Goal: Transaction & Acquisition: Register for event/course

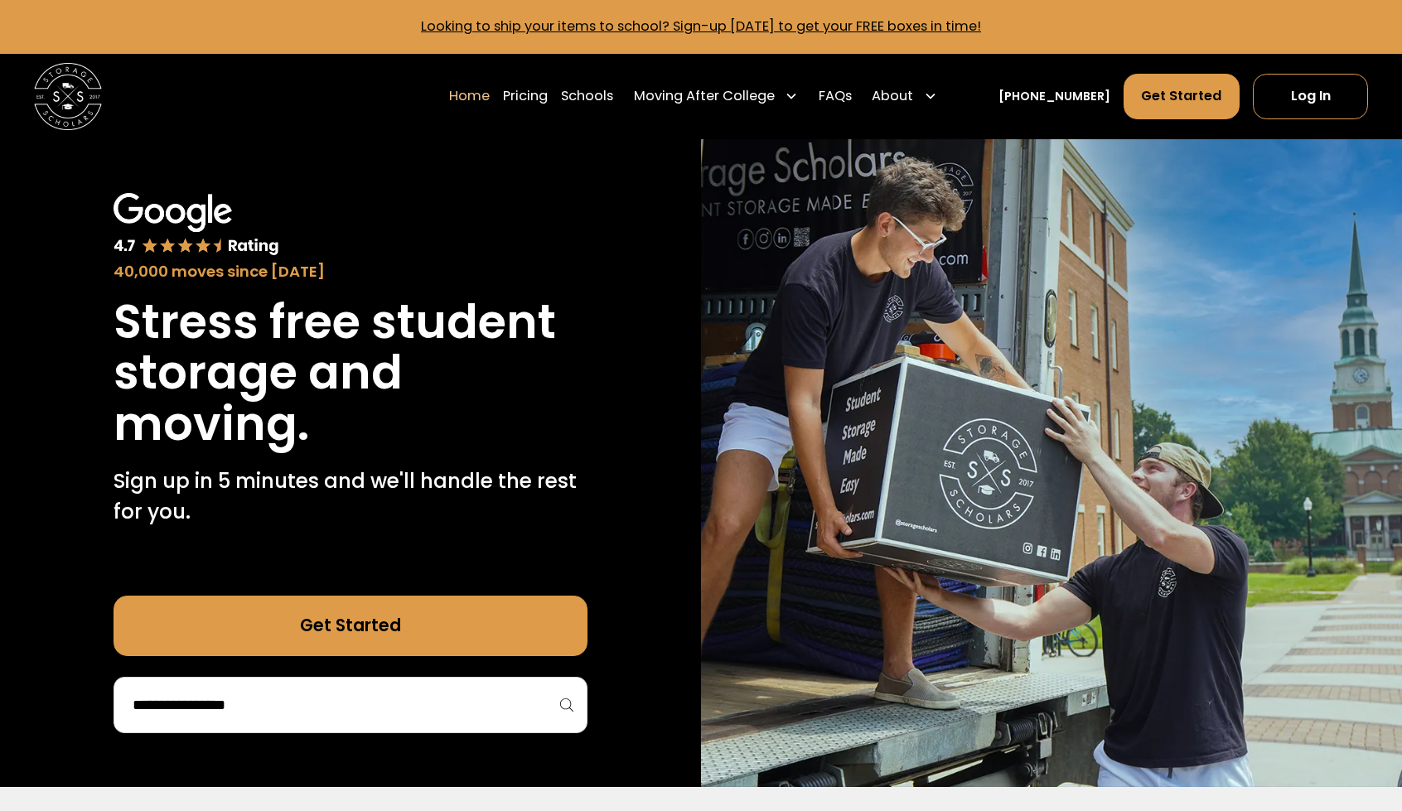
click at [401, 710] on input "search" at bounding box center [350, 705] width 439 height 28
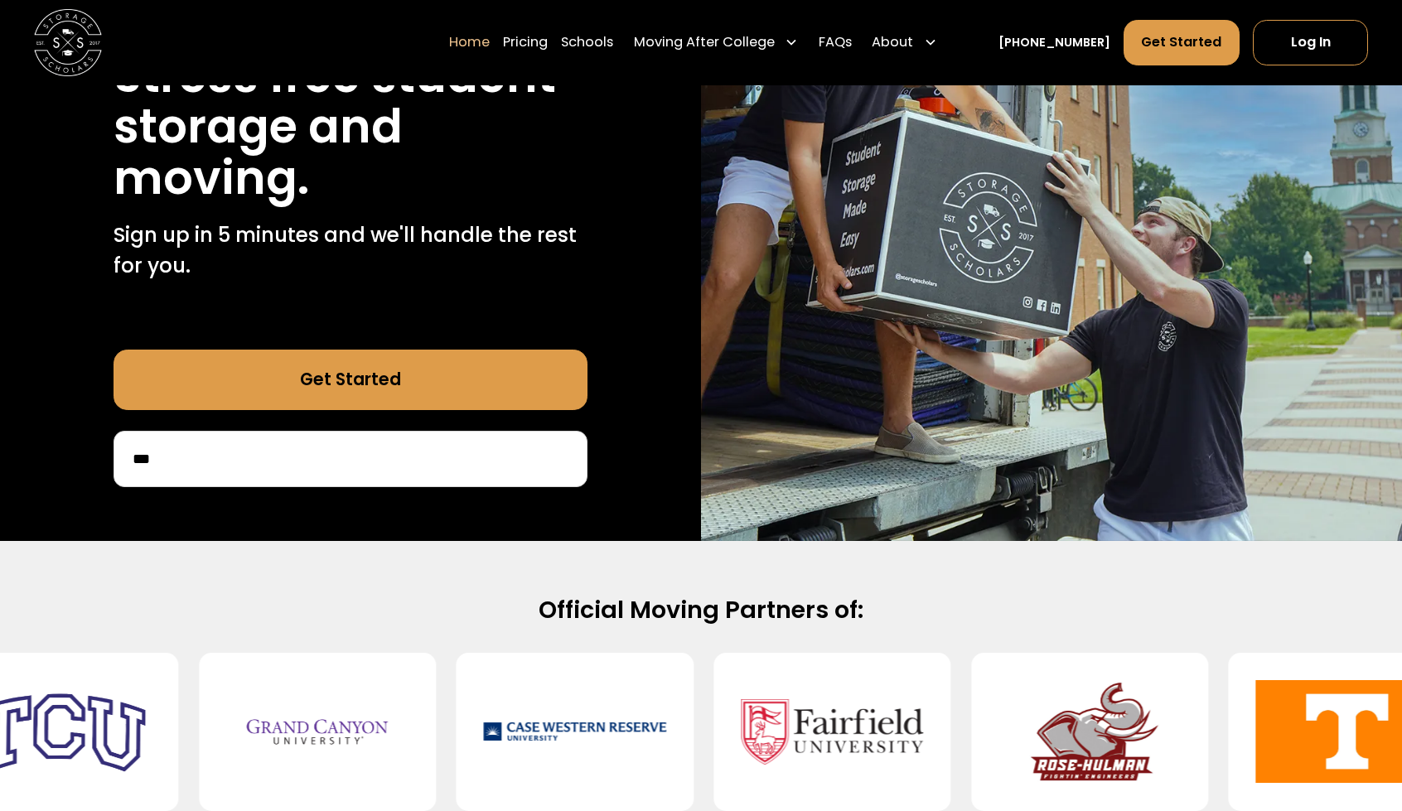
scroll to position [249, 0]
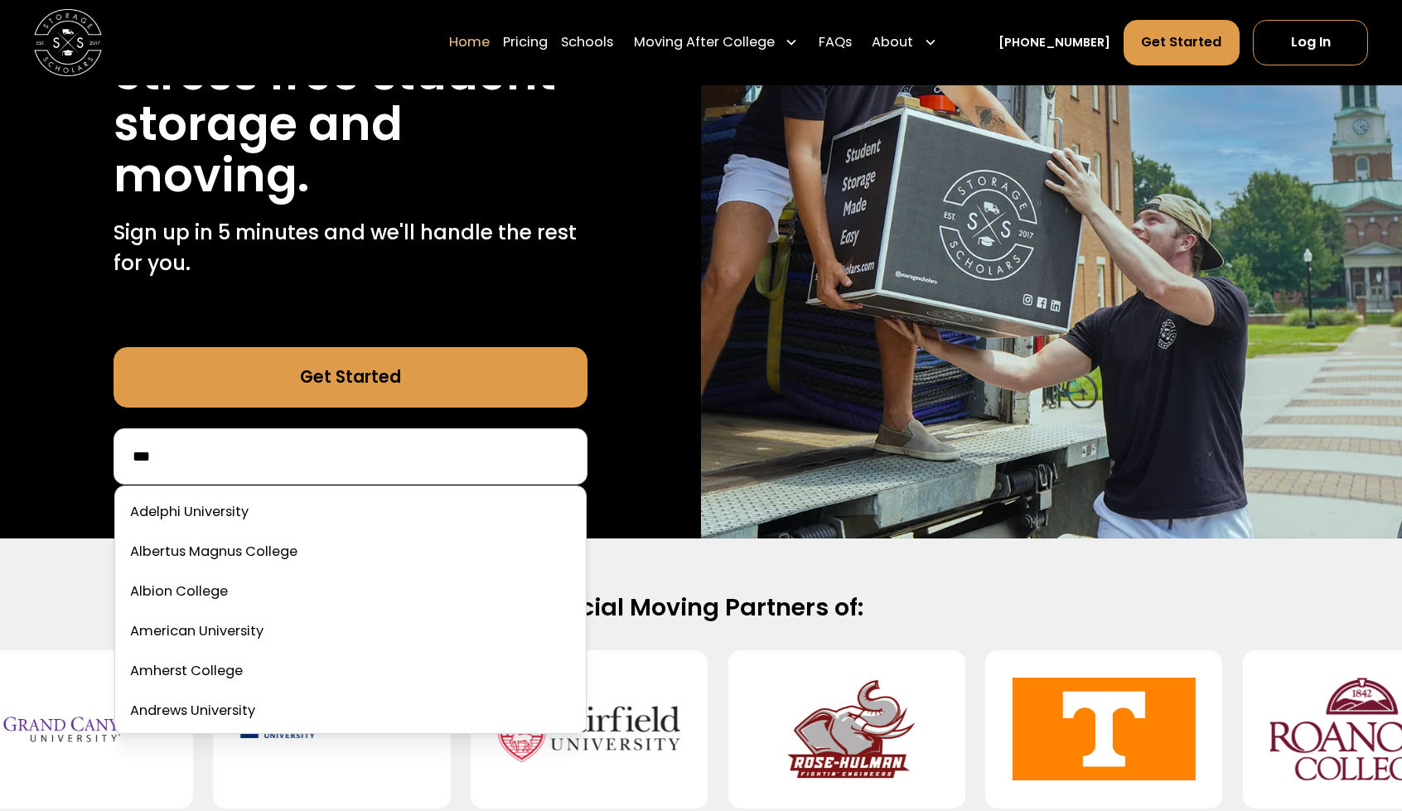
click at [362, 462] on input "***" at bounding box center [350, 456] width 439 height 28
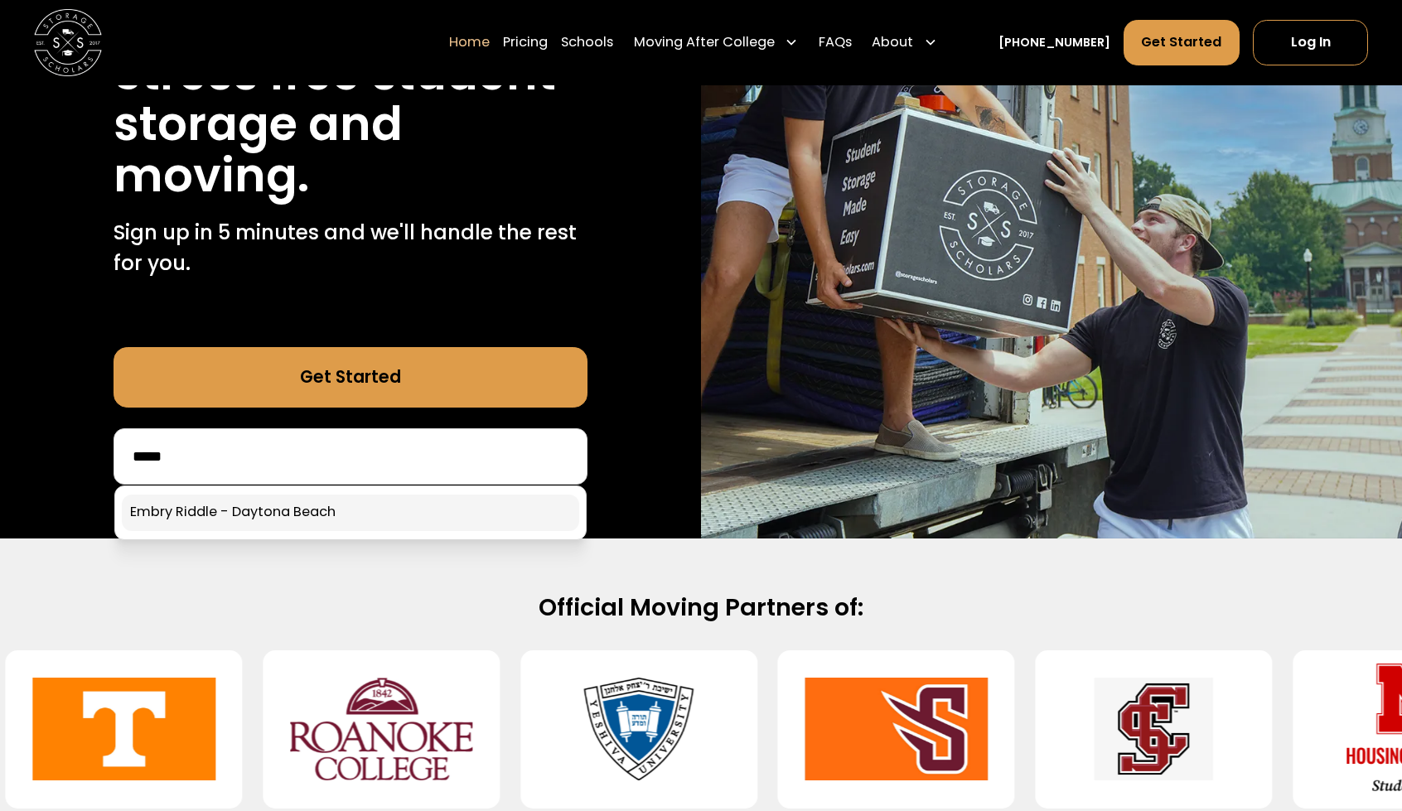
type input "*****"
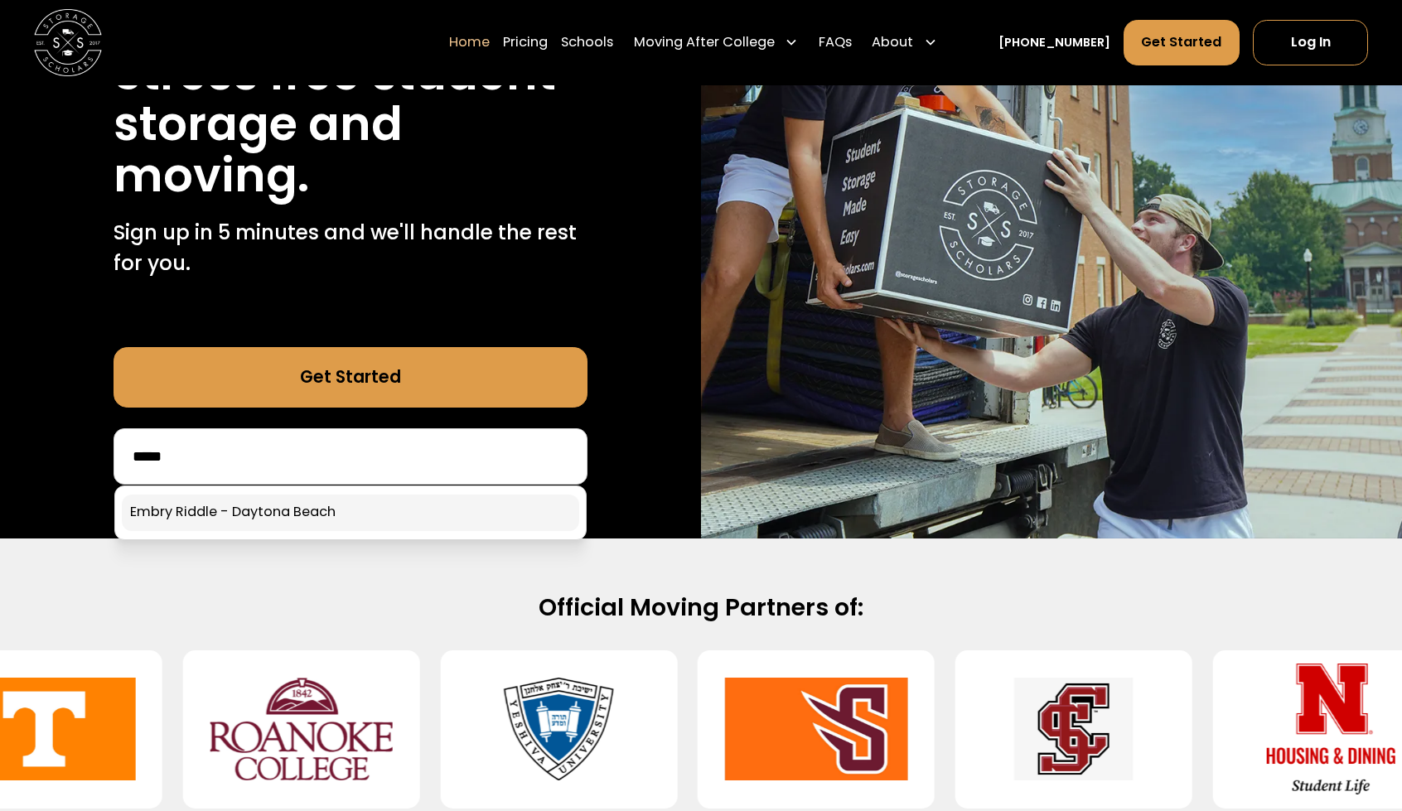
click at [307, 518] on link at bounding box center [350, 513] width 457 height 36
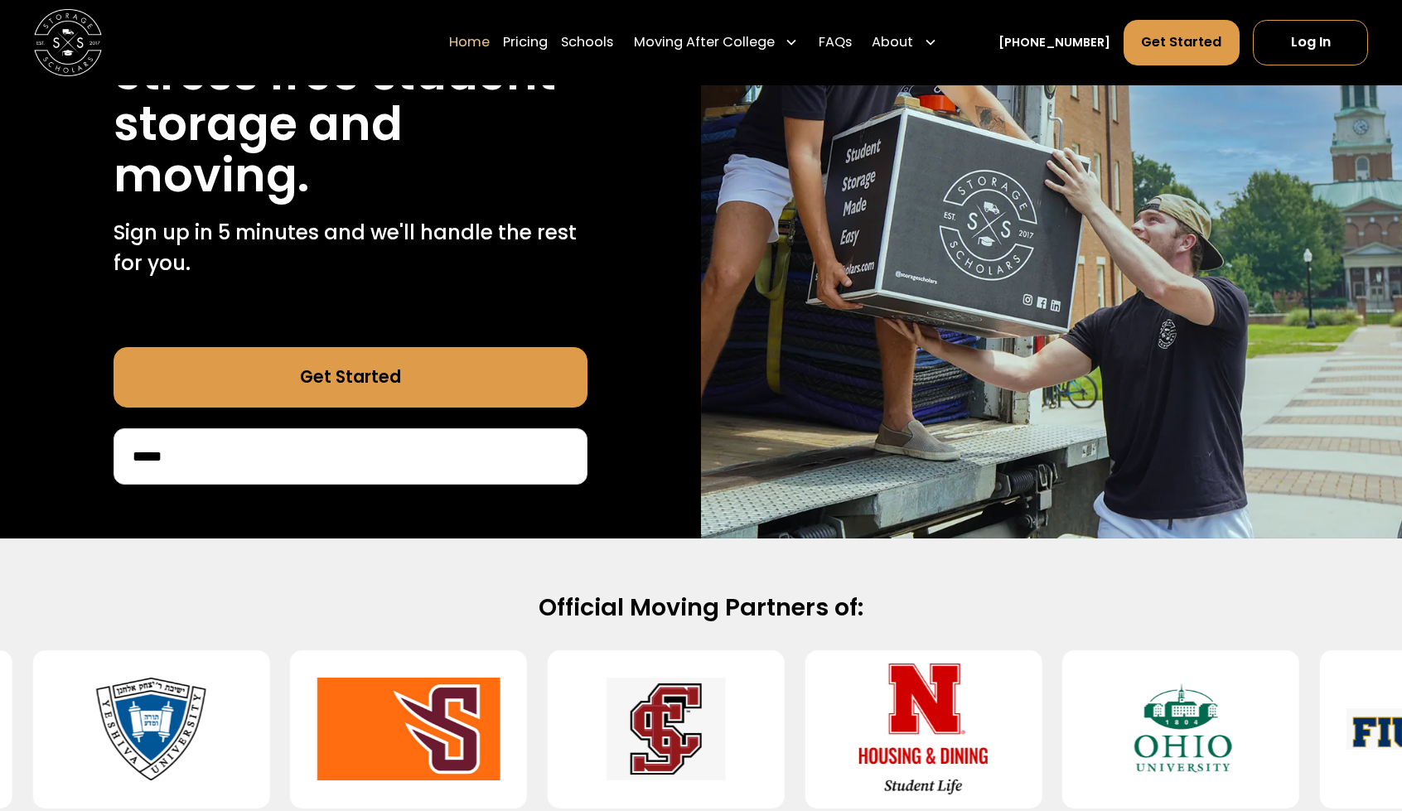
click at [250, 457] on input "*****" at bounding box center [350, 456] width 439 height 28
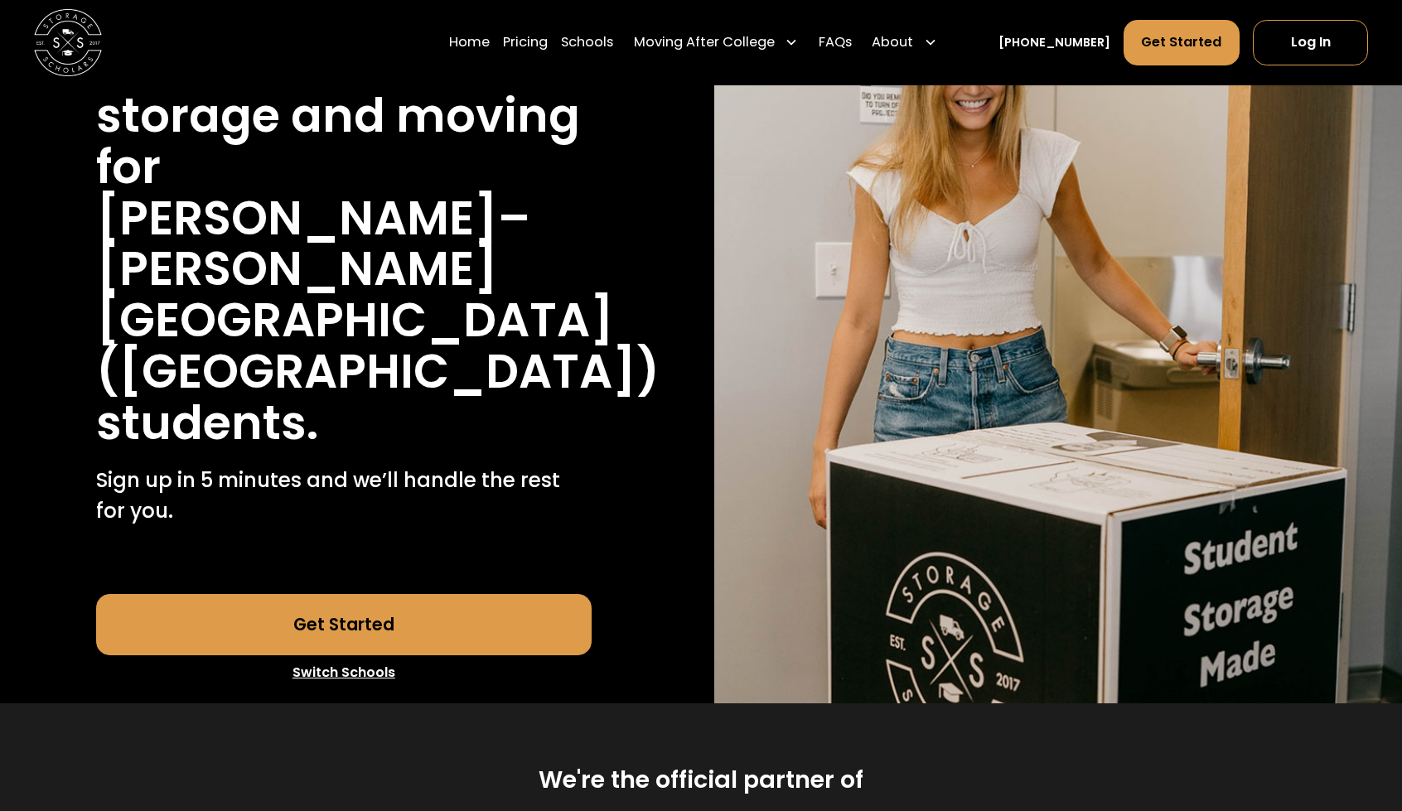
scroll to position [249, 0]
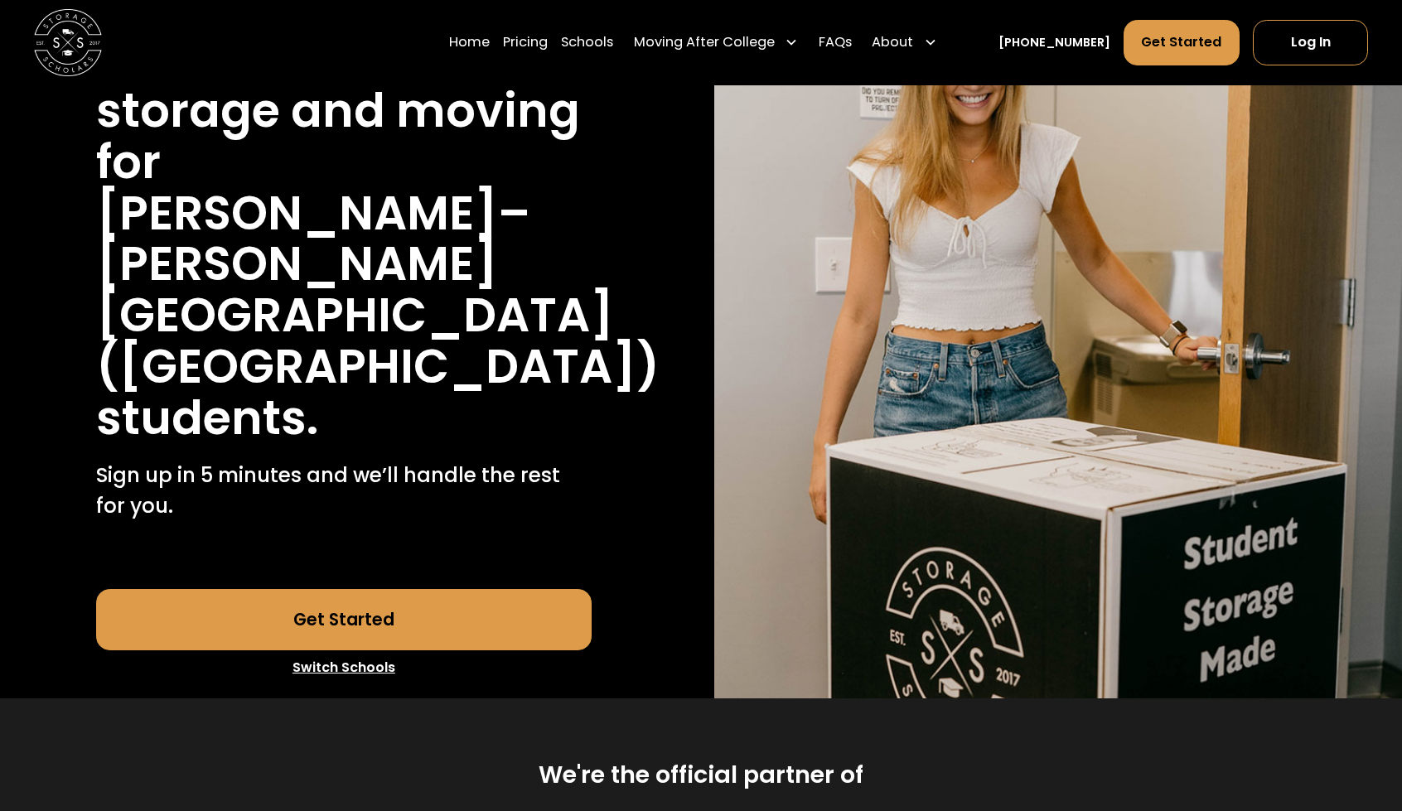
click at [370, 614] on link "Get Started" at bounding box center [343, 619] width 495 height 61
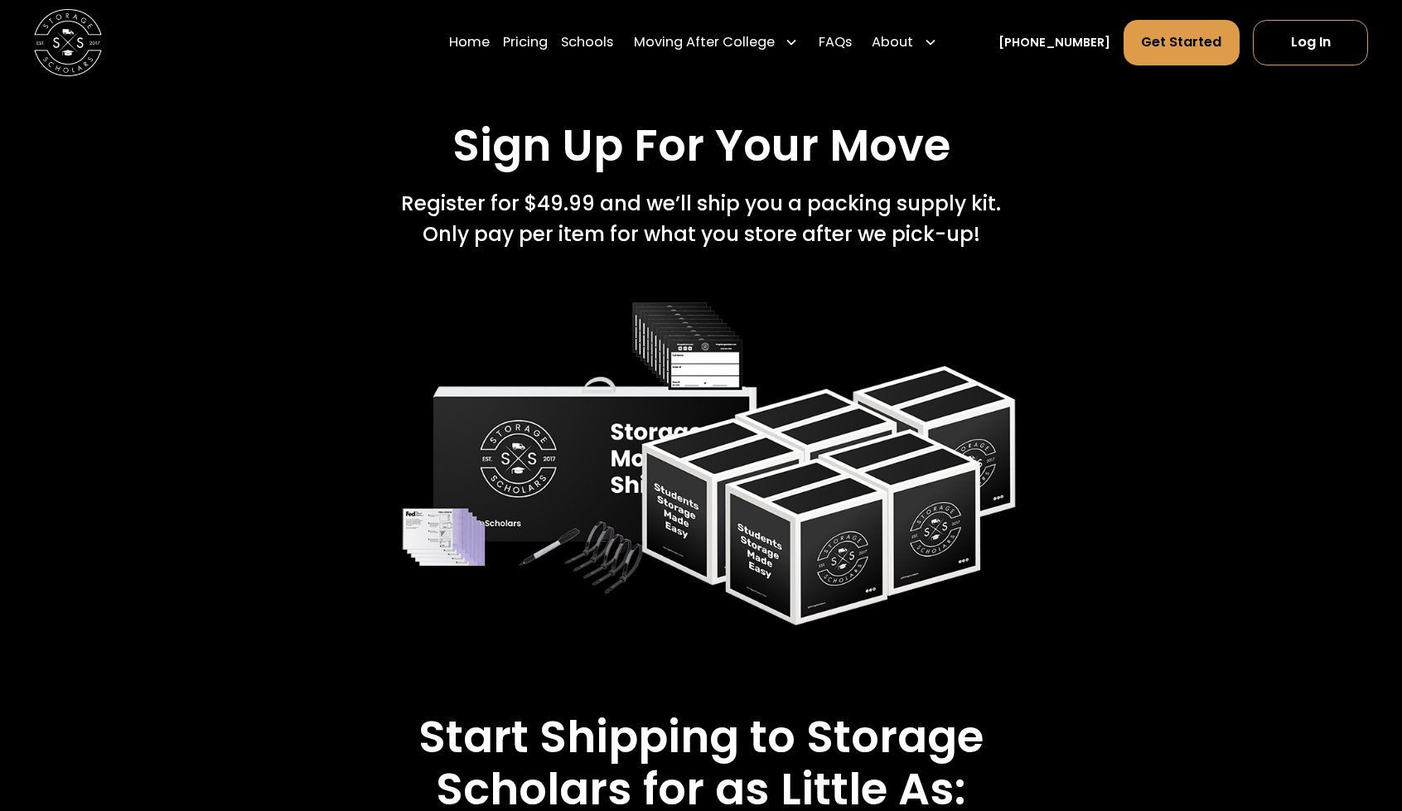
scroll to position [2734, 0]
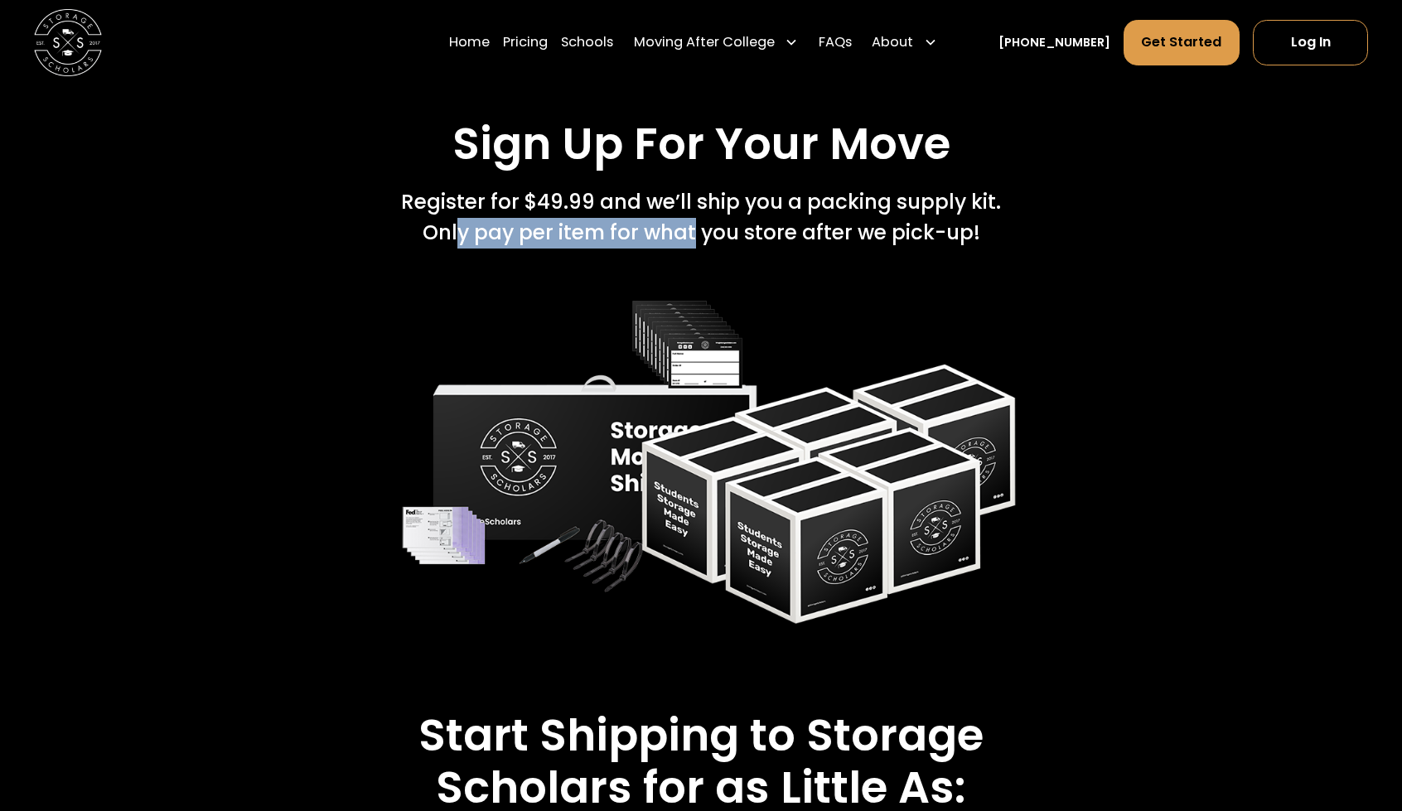
drag, startPoint x: 456, startPoint y: 261, endPoint x: 691, endPoint y: 254, distance: 235.4
click at [691, 249] on div "Register for $49.99 and we’ll ship you a packing supply kit.   Only pay per ite…" at bounding box center [701, 217] width 600 height 61
click at [360, 281] on div "Sign Up For Your Move Register for $49.99 and we’ll ship you a packing supply k…" at bounding box center [701, 373] width 1220 height 510
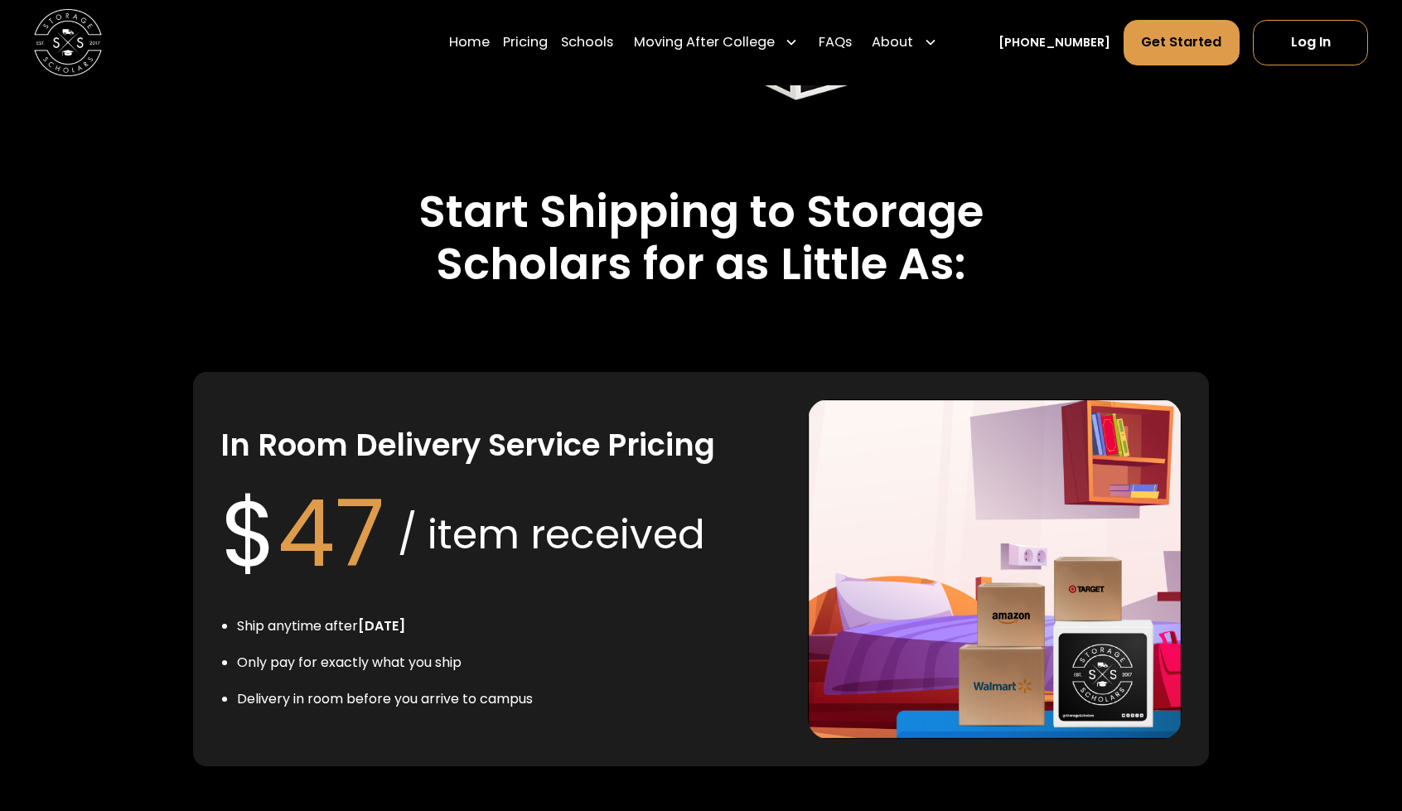
scroll to position [3314, 0]
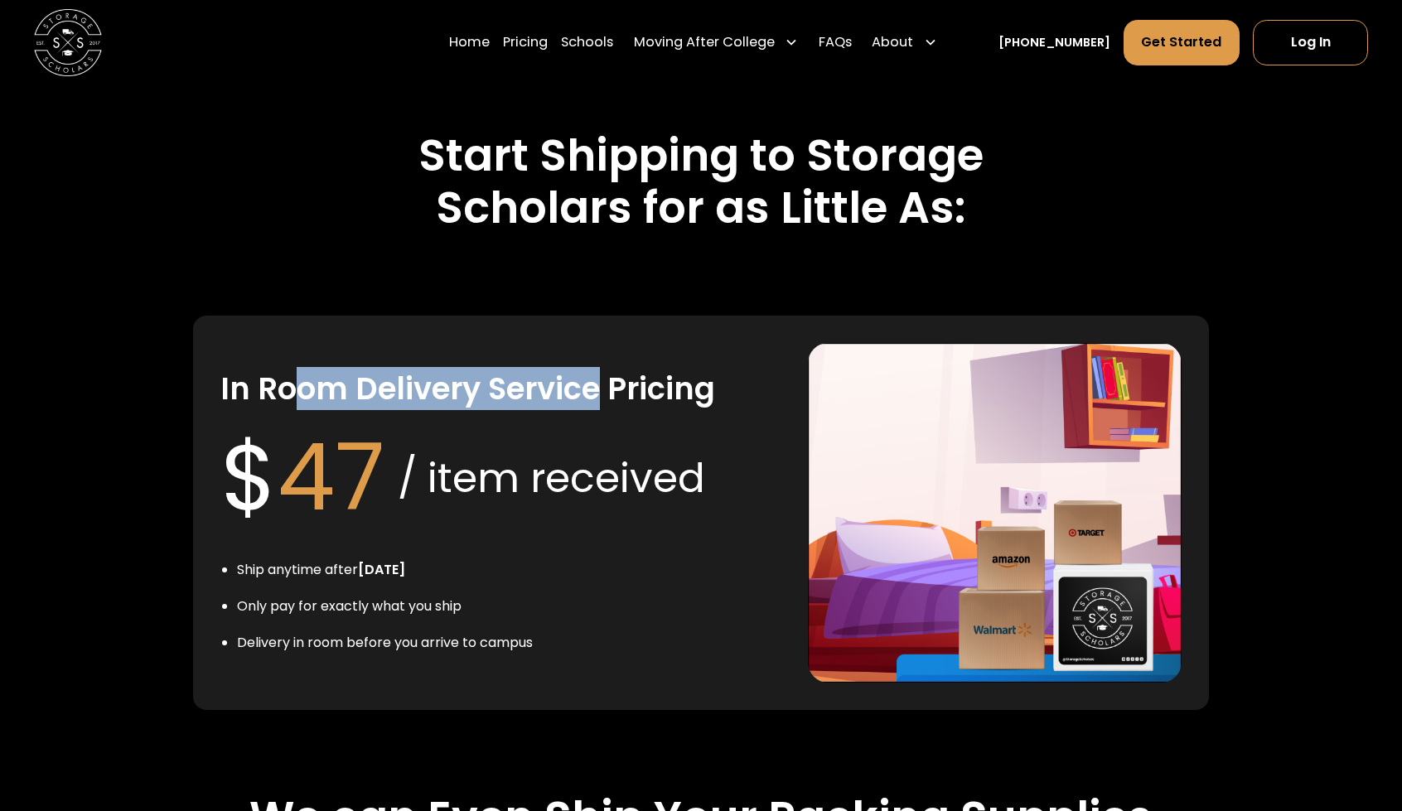
drag, startPoint x: 292, startPoint y: 422, endPoint x: 602, endPoint y: 426, distance: 309.9
click at [602, 409] on h3 "In Room Delivery Service Pricing" at bounding box center [467, 390] width 495 height 40
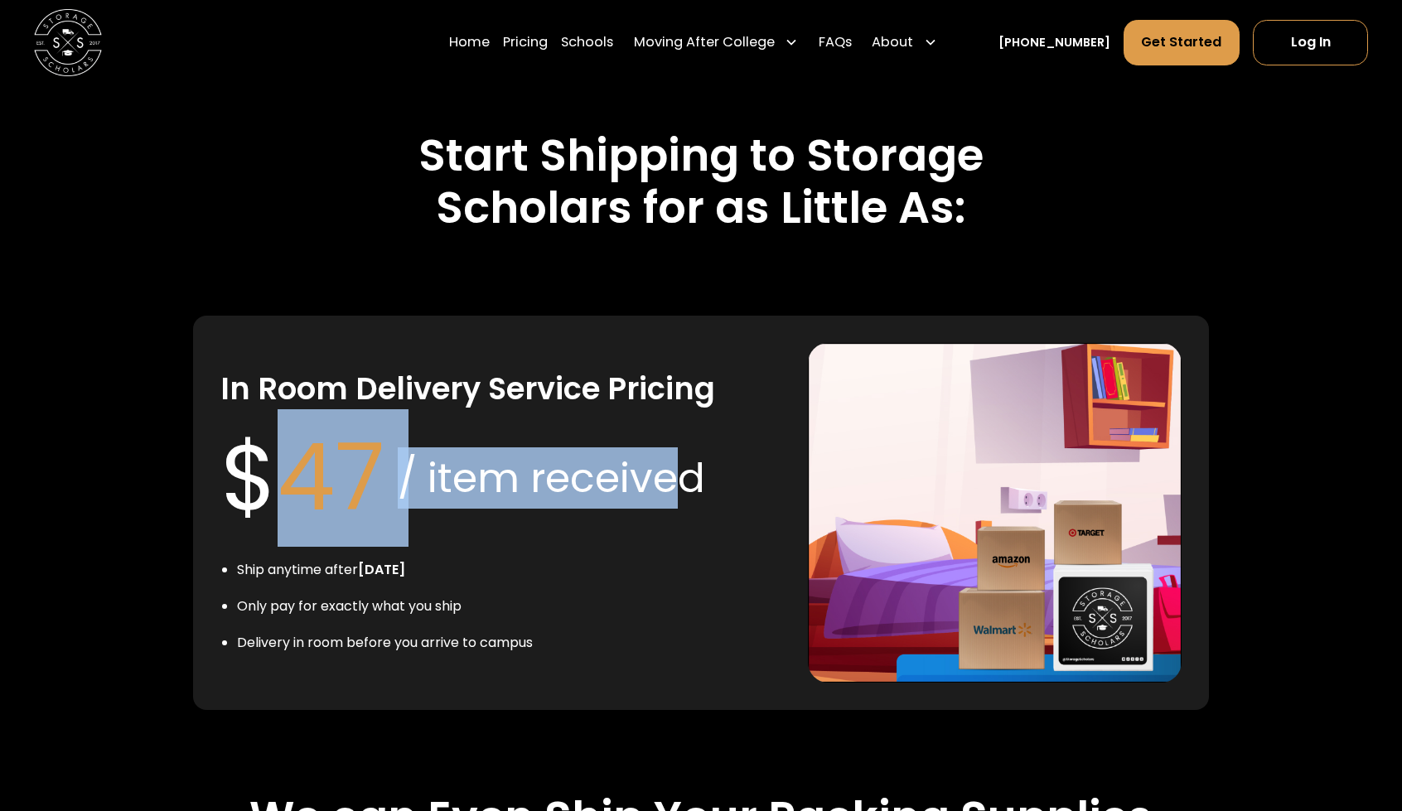
drag, startPoint x: 275, startPoint y: 506, endPoint x: 679, endPoint y: 505, distance: 404.3
click at [679, 505] on div "$ 47 / item received" at bounding box center [462, 478] width 485 height 138
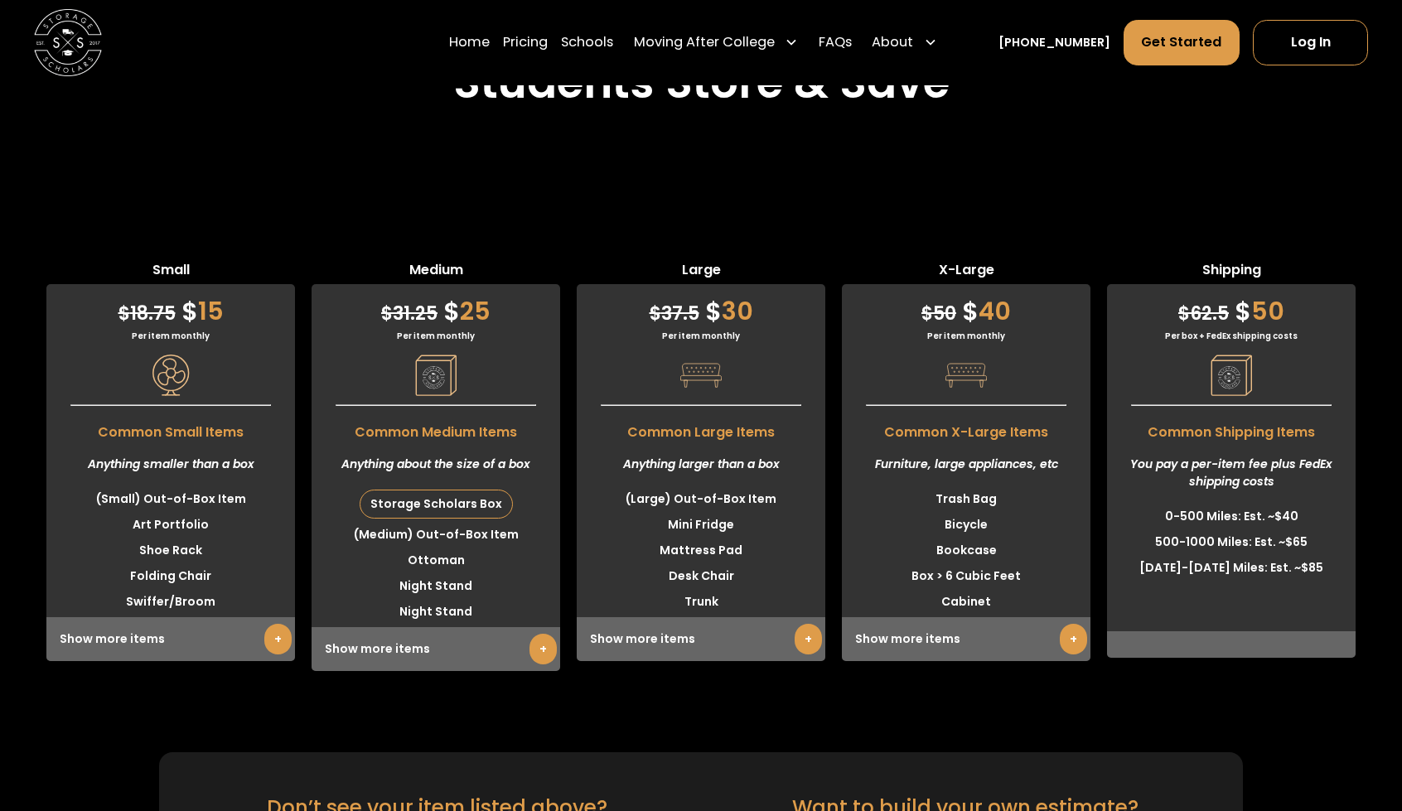
scroll to position [4391, 0]
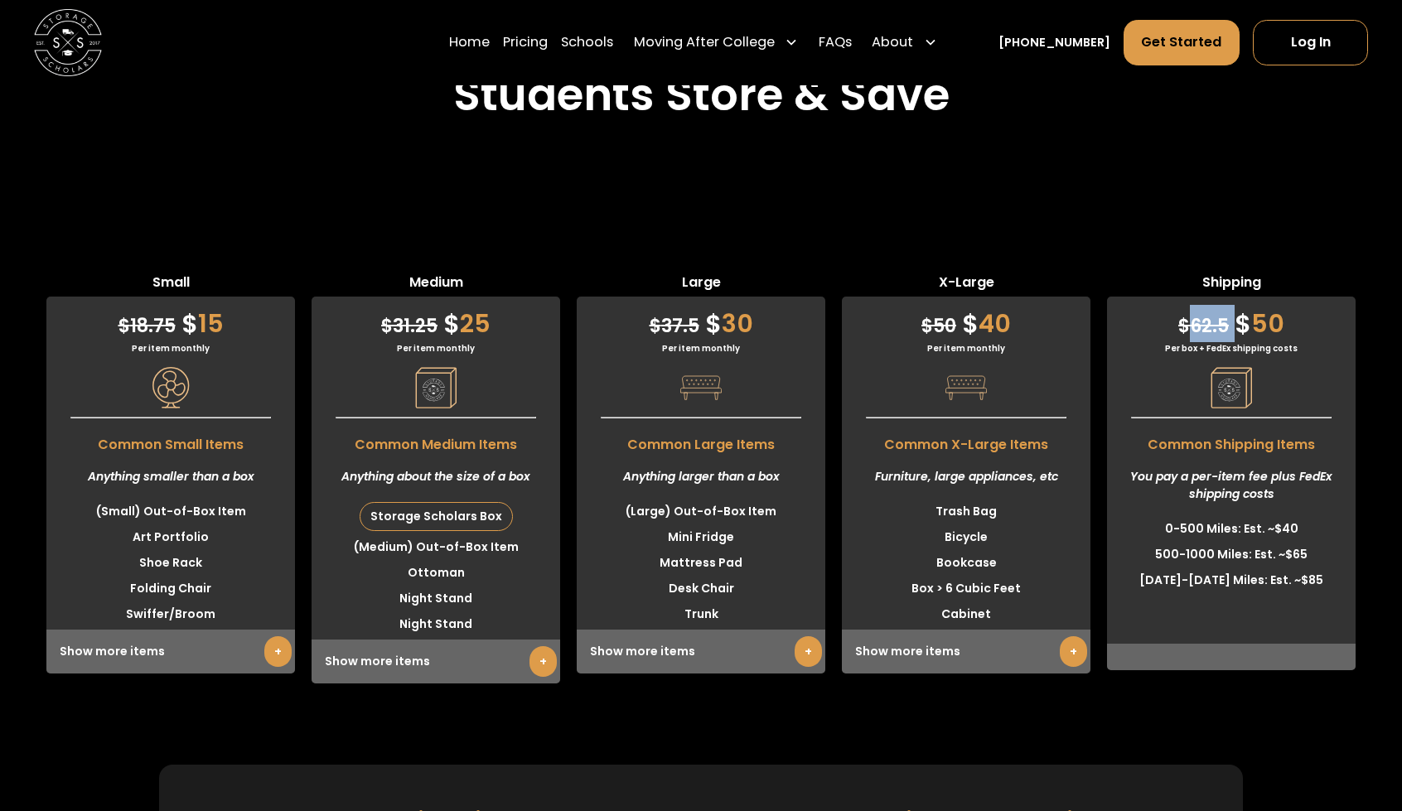
drag, startPoint x: 1193, startPoint y: 350, endPoint x: 1238, endPoint y: 358, distance: 45.4
click at [1238, 342] on div "$ 62.5 $ 50" at bounding box center [1231, 320] width 249 height 46
drag, startPoint x: 1185, startPoint y: 504, endPoint x: 1341, endPoint y: 509, distance: 155.8
click at [1341, 509] on div "You pay a per-item fee plus FedEx shipping costs" at bounding box center [1231, 485] width 249 height 61
drag, startPoint x: 1190, startPoint y: 523, endPoint x: 1269, endPoint y: 522, distance: 79.5
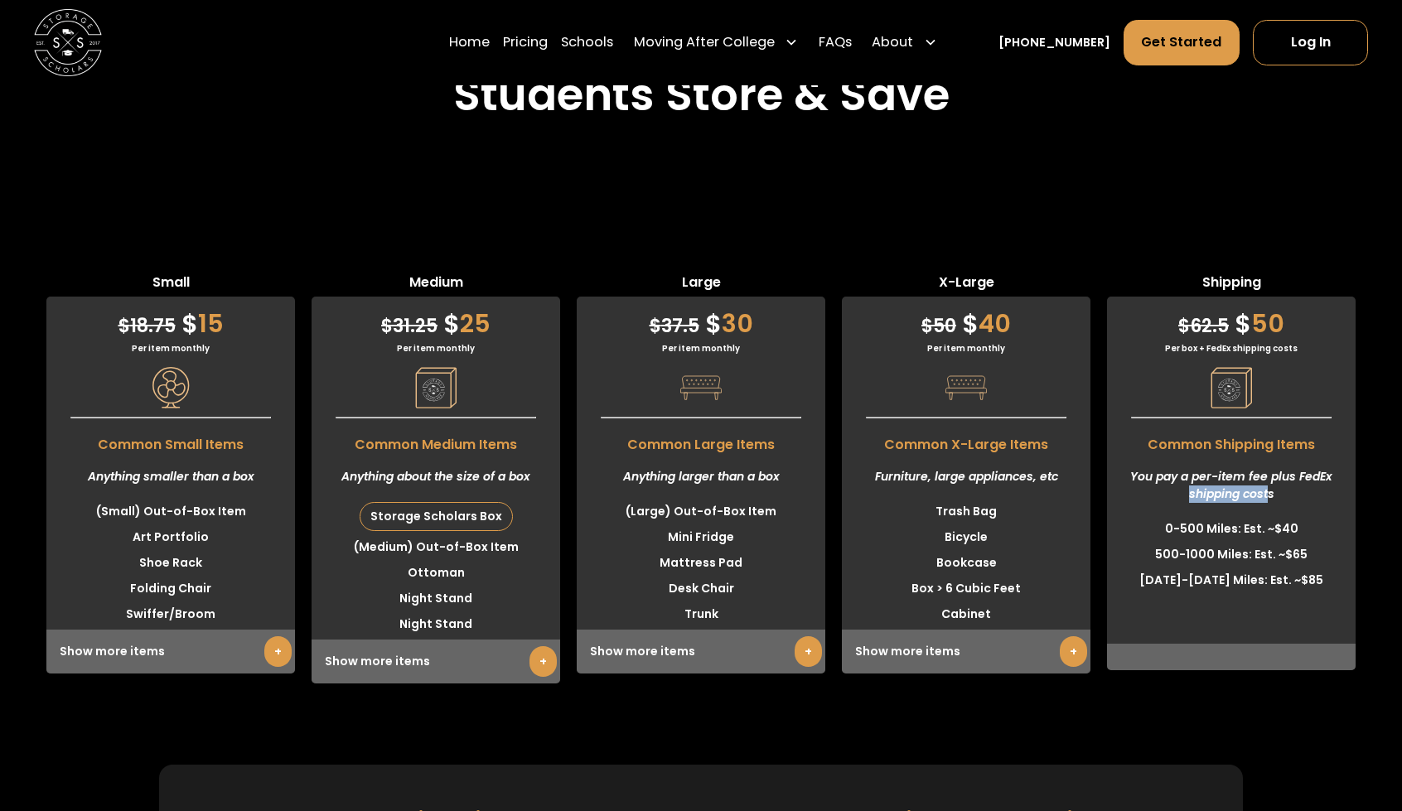
click at [1269, 516] on div "You pay a per-item fee plus FedEx shipping costs" at bounding box center [1231, 485] width 249 height 61
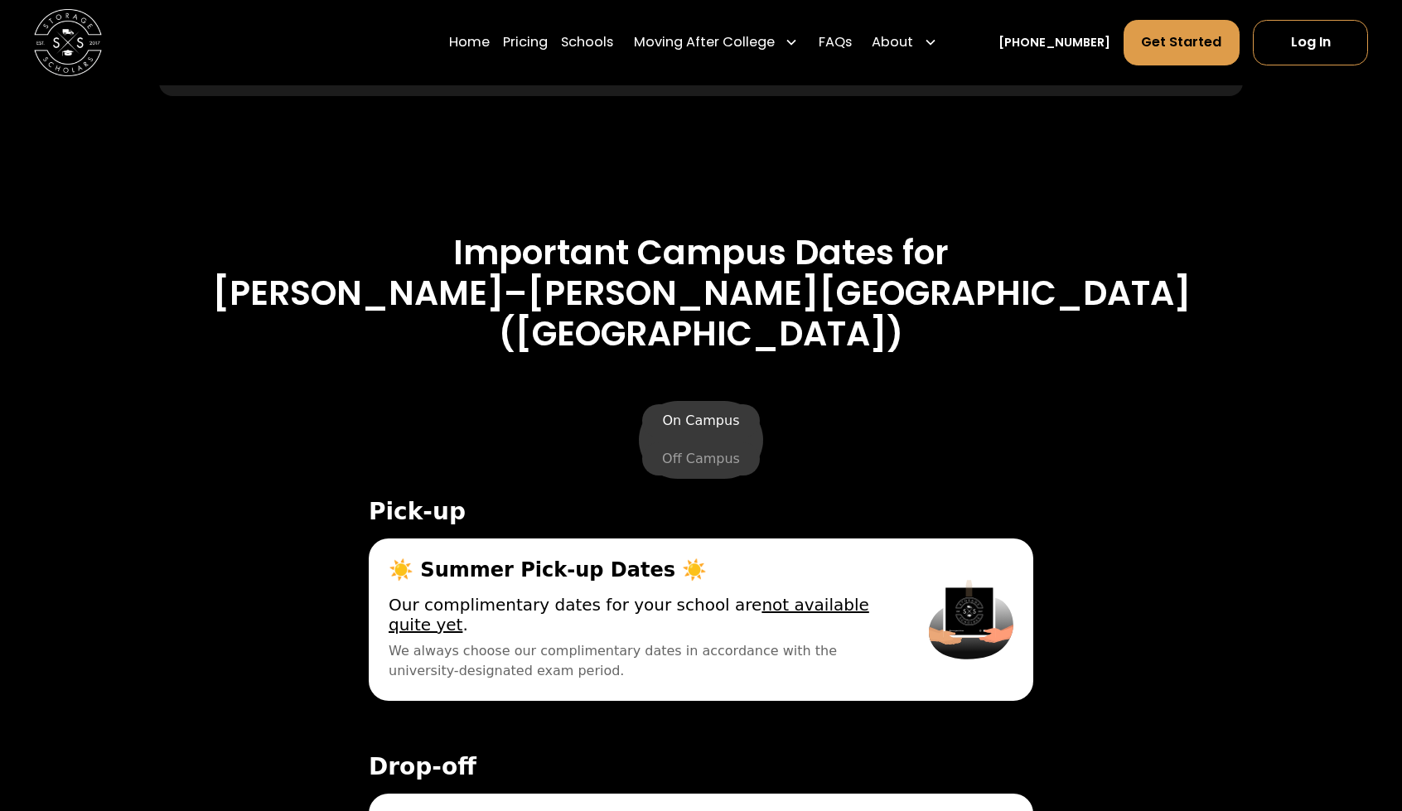
scroll to position [5303, 0]
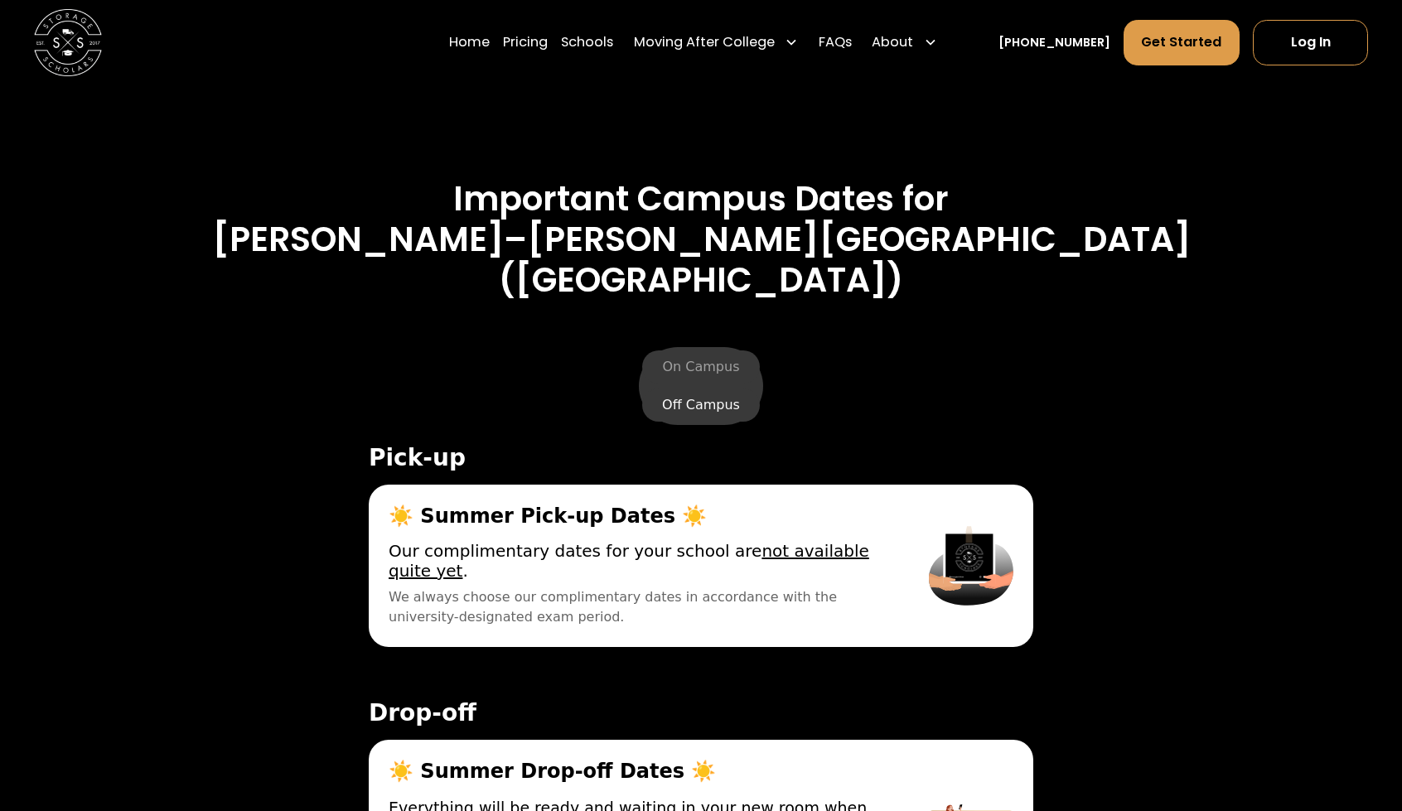
click at [696, 392] on label "Off Campus" at bounding box center [701, 405] width 118 height 33
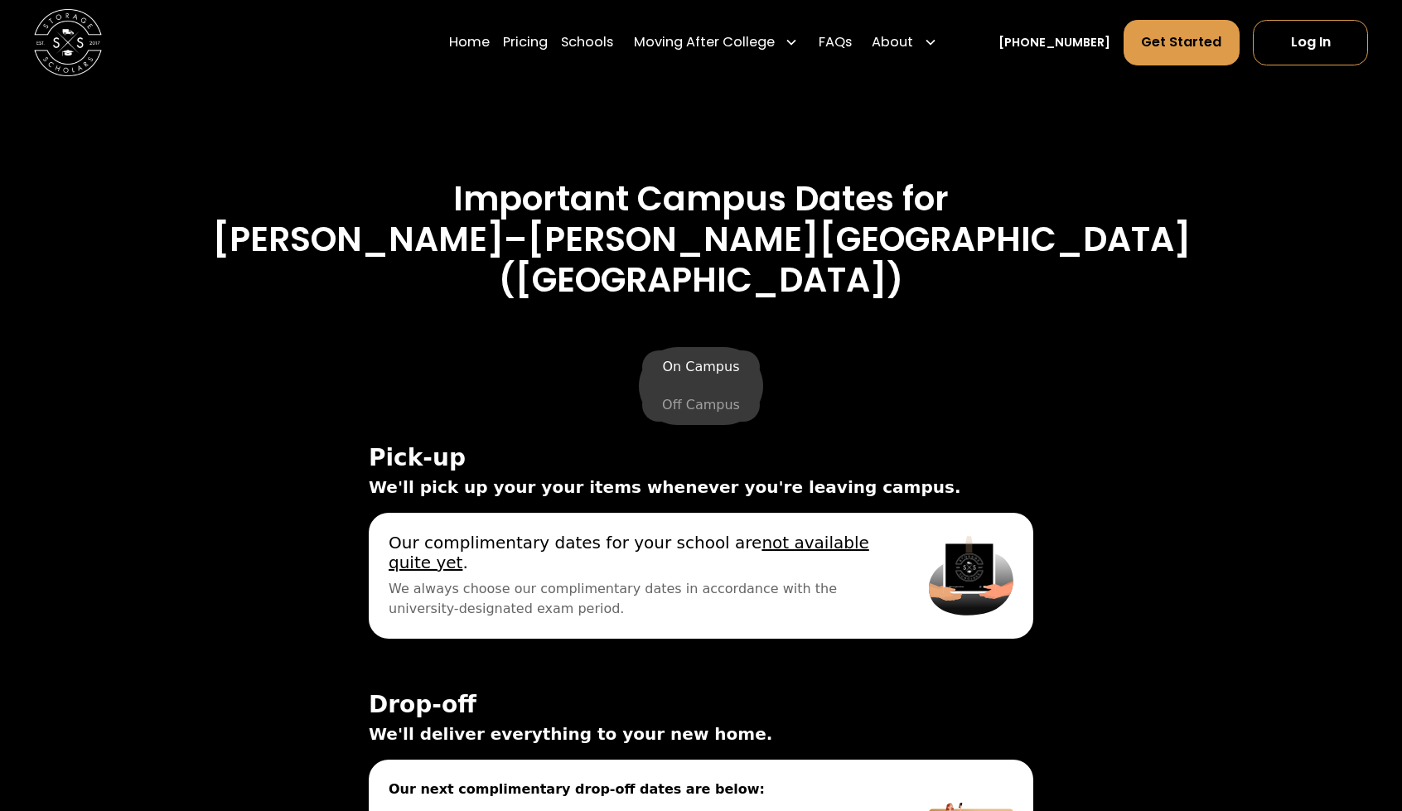
click at [703, 359] on label "On Campus" at bounding box center [700, 366] width 117 height 33
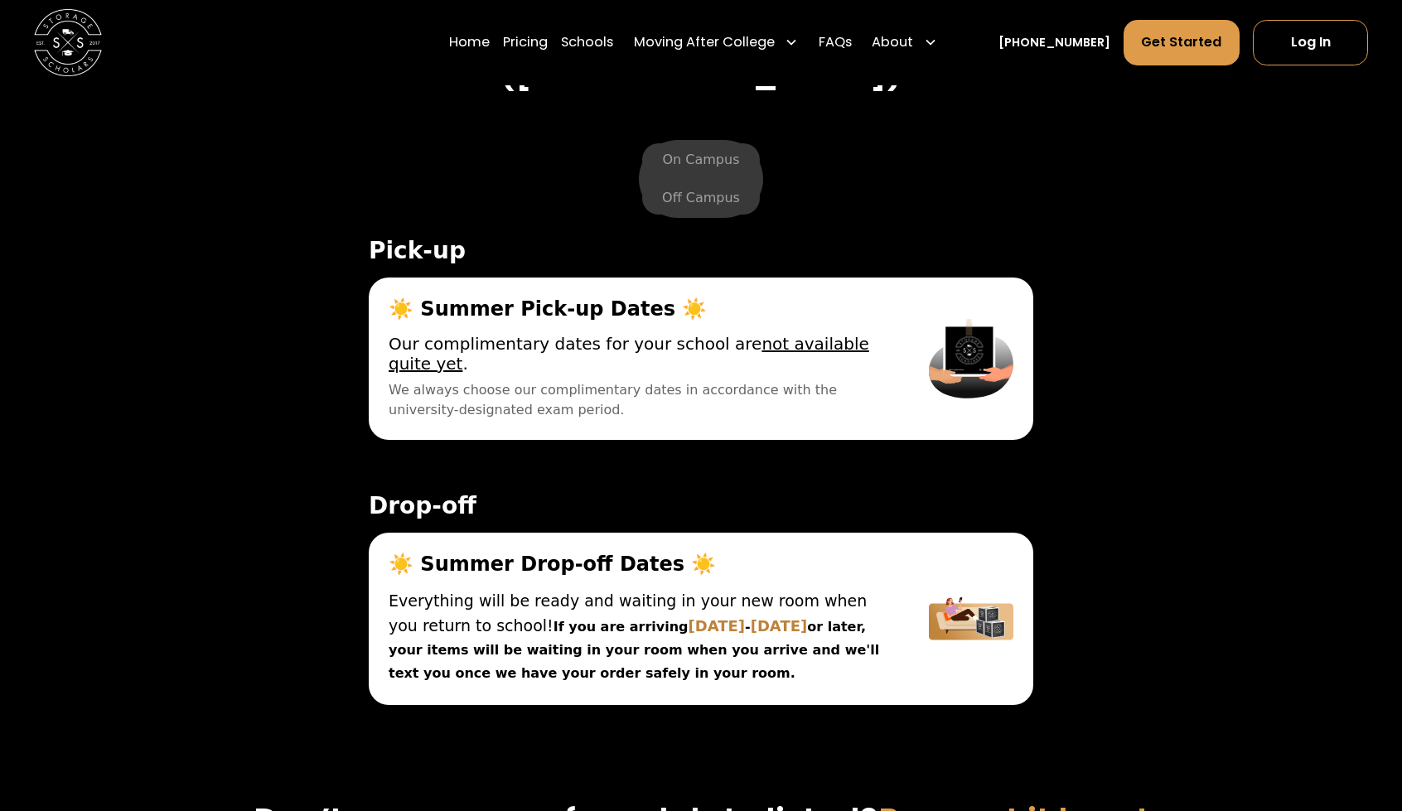
scroll to position [5468, 0]
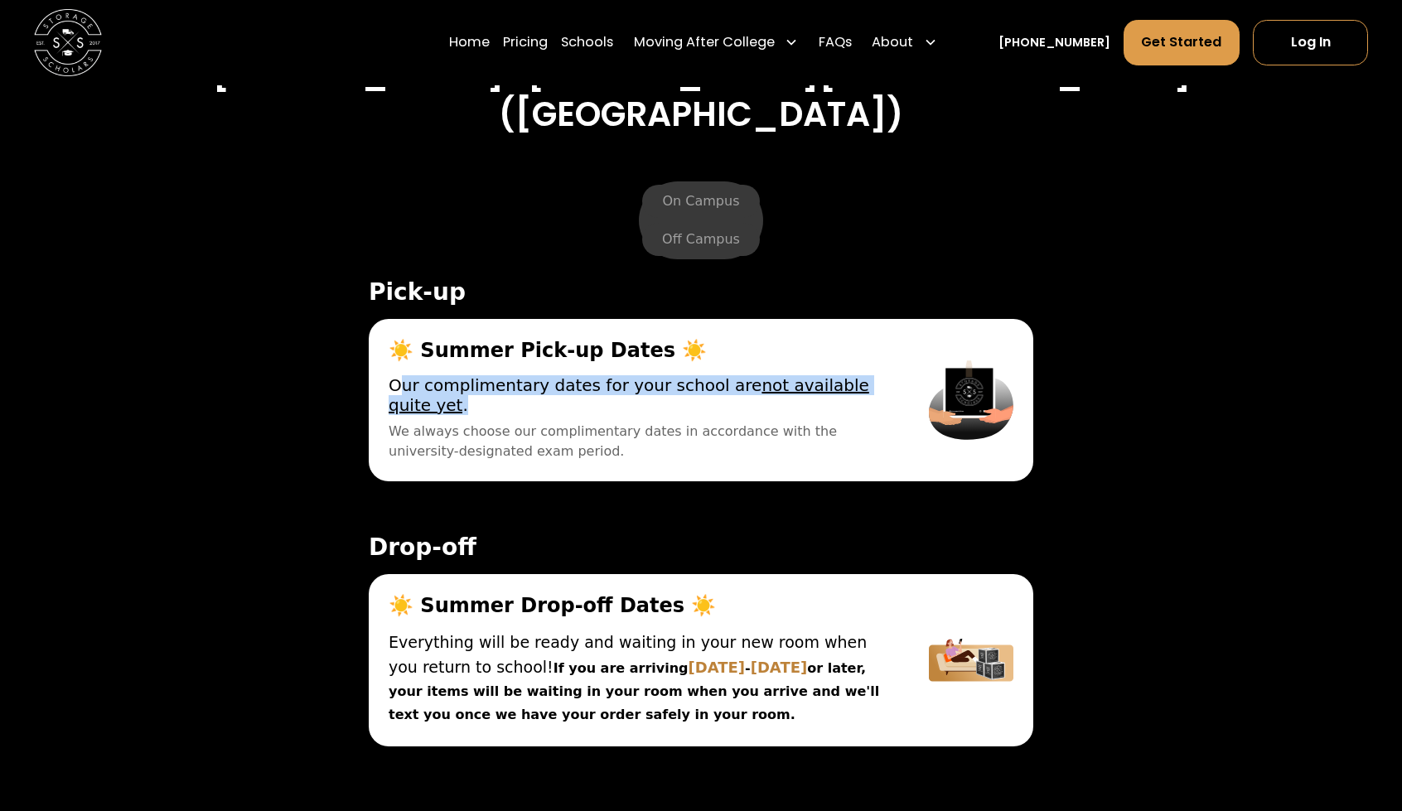
drag, startPoint x: 402, startPoint y: 372, endPoint x: 563, endPoint y: 392, distance: 162.8
click at [563, 392] on span "Our complimentary dates for your school are not available quite yet ." at bounding box center [639, 395] width 500 height 40
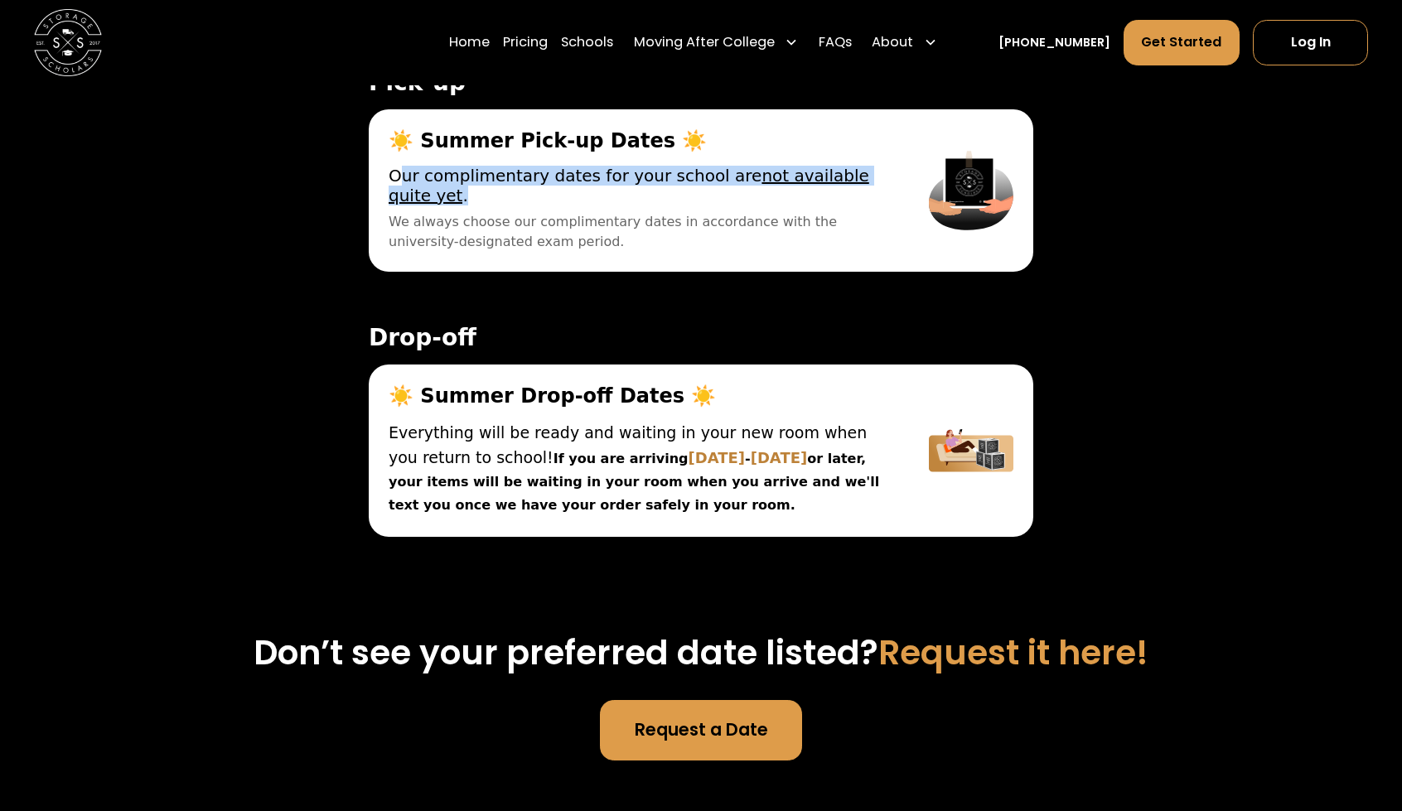
scroll to position [5800, 0]
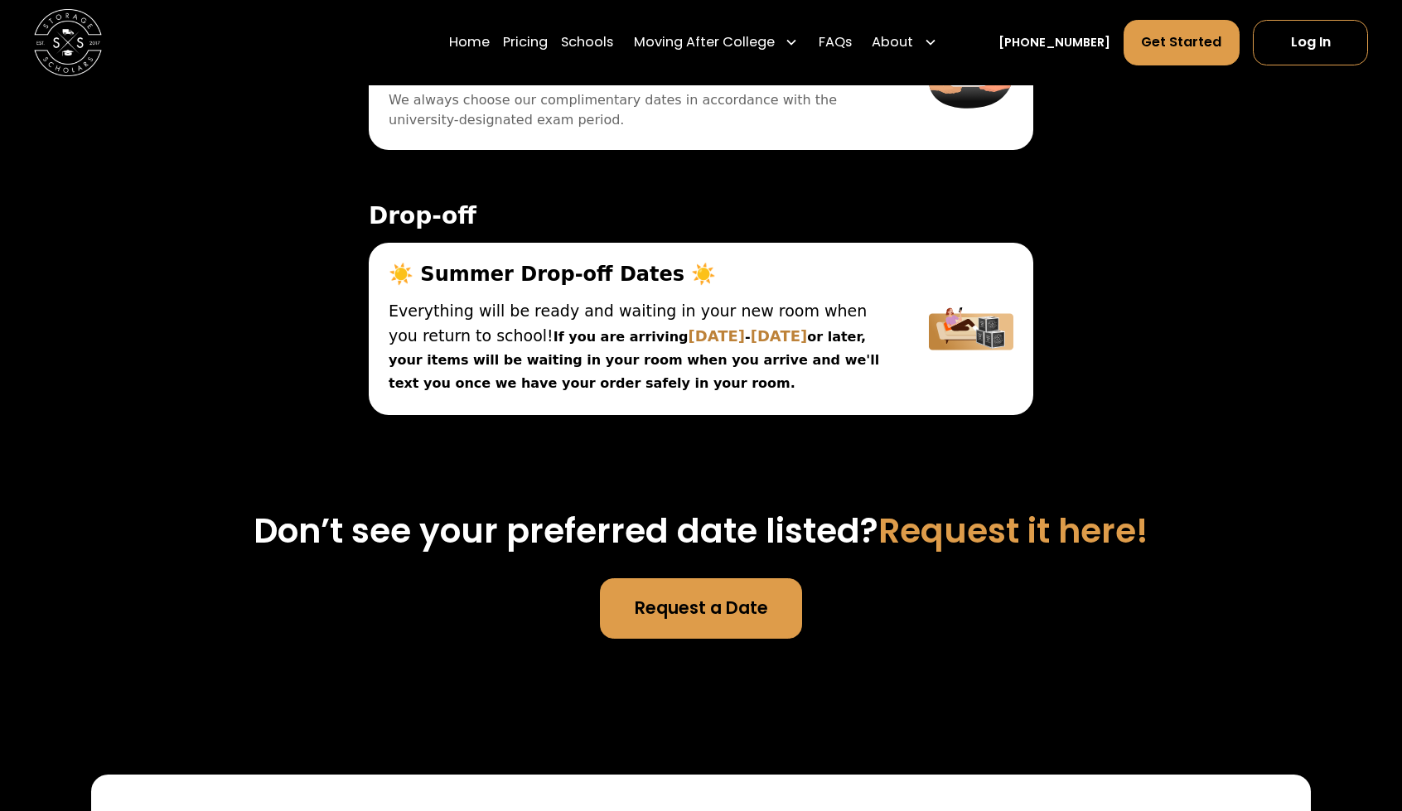
click at [439, 326] on span "Everything will be ready and waiting in your new room when you return to school!" at bounding box center [628, 323] width 478 height 43
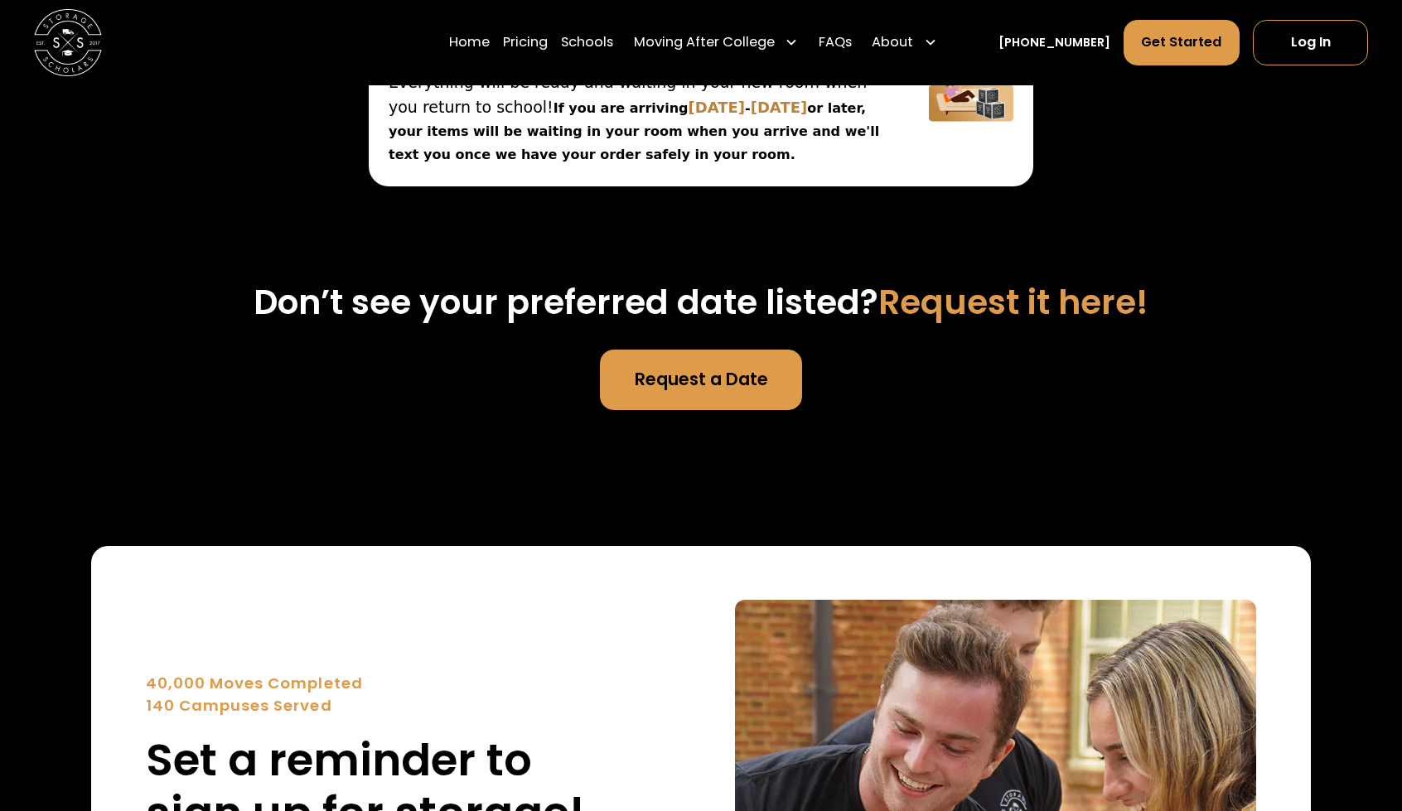
scroll to position [6048, 0]
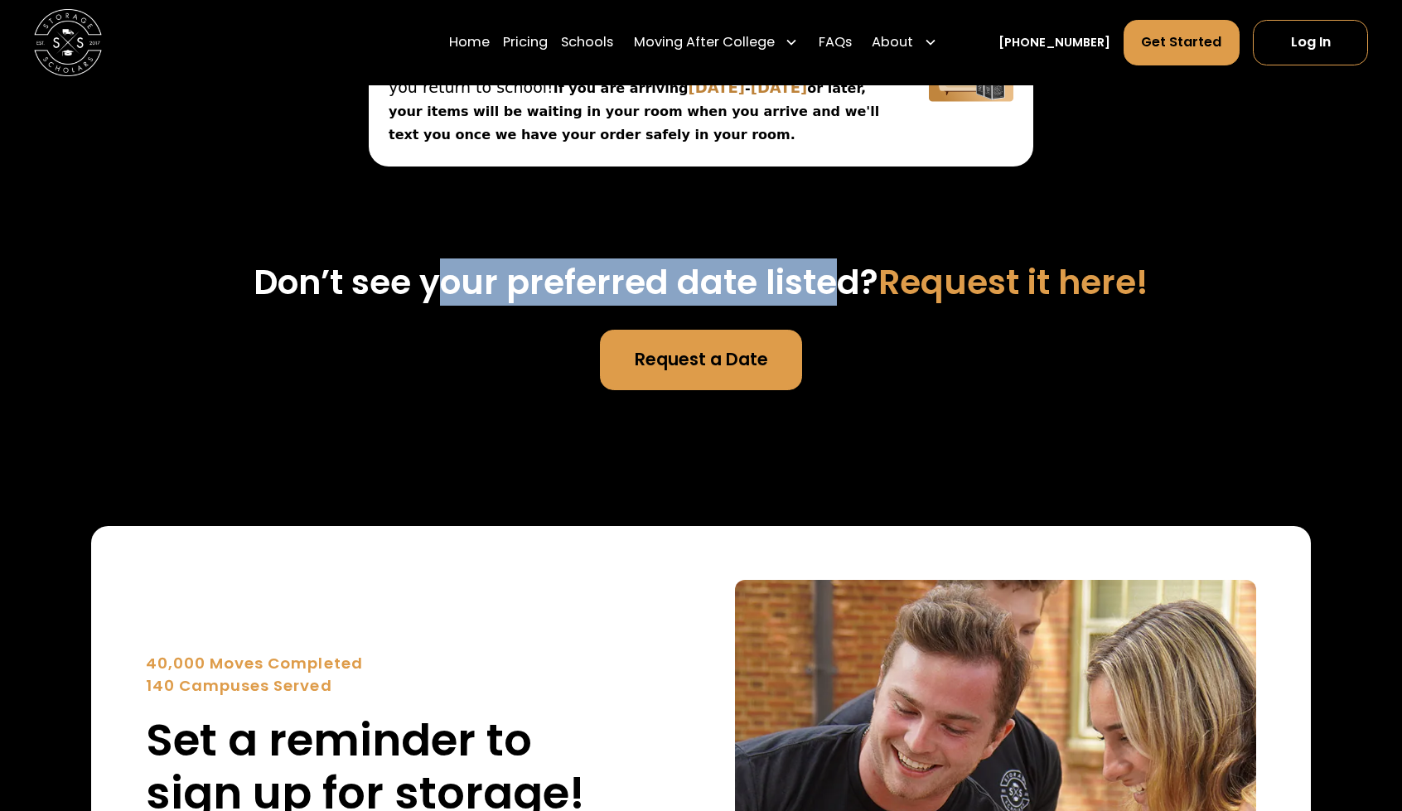
drag, startPoint x: 437, startPoint y: 267, endPoint x: 840, endPoint y: 269, distance: 402.7
click at [839, 269] on h3 "Don’t see your preferred date listed? Request it here!" at bounding box center [701, 282] width 1220 height 41
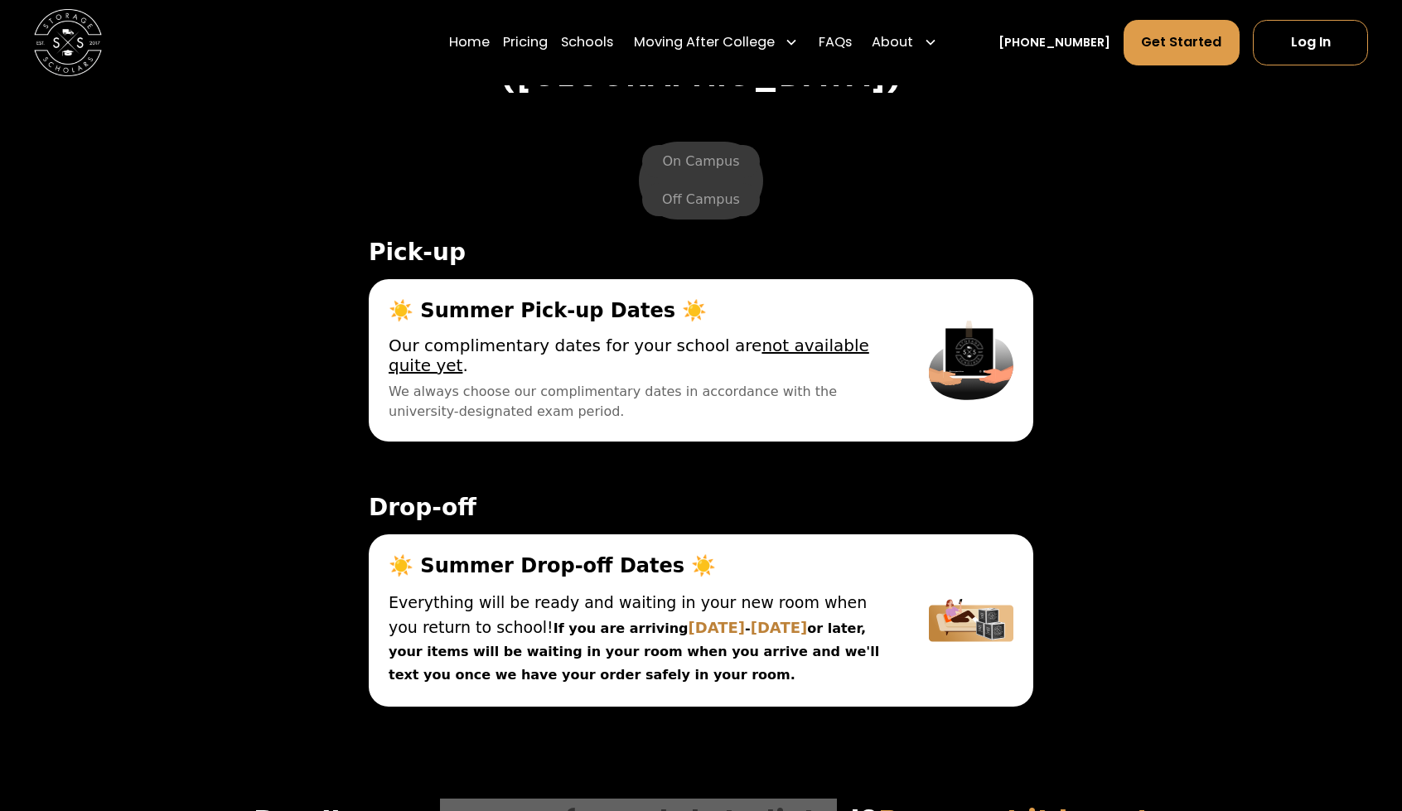
scroll to position [5551, 0]
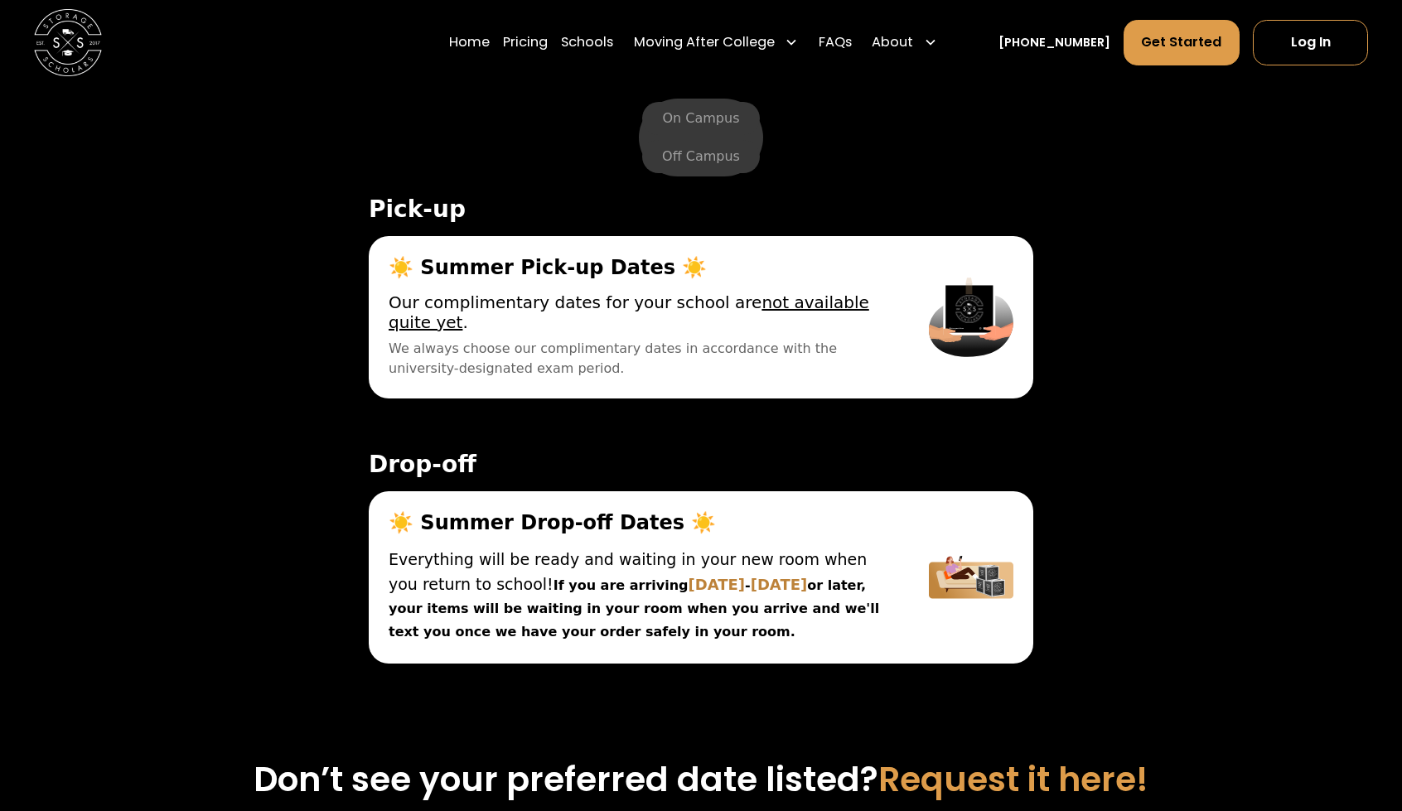
click at [225, 256] on div "On Campus Off Campus Pick-up ☀️ Summer Pick-up Dates ☀️ Lock your items in your…" at bounding box center [701, 391] width 1220 height 680
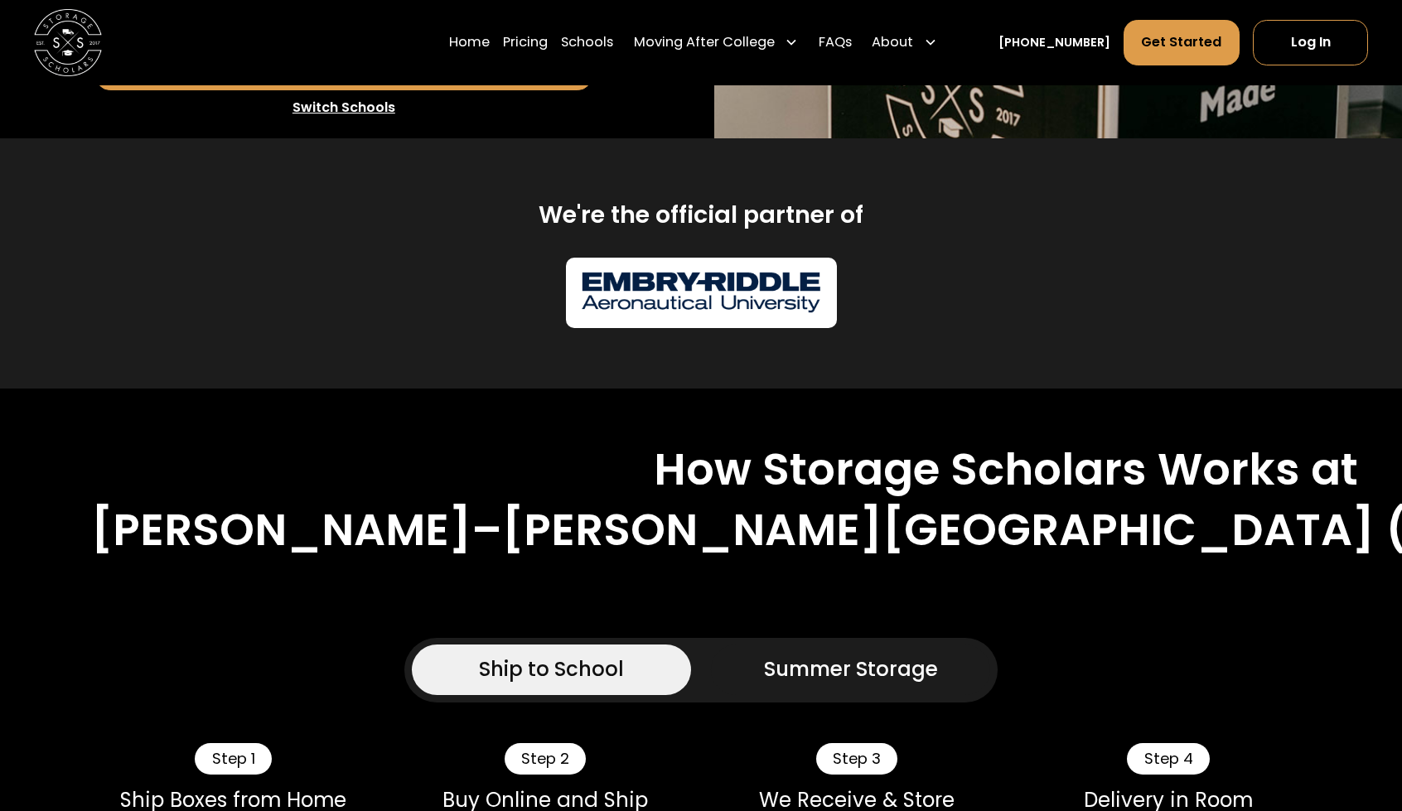
scroll to position [746, 0]
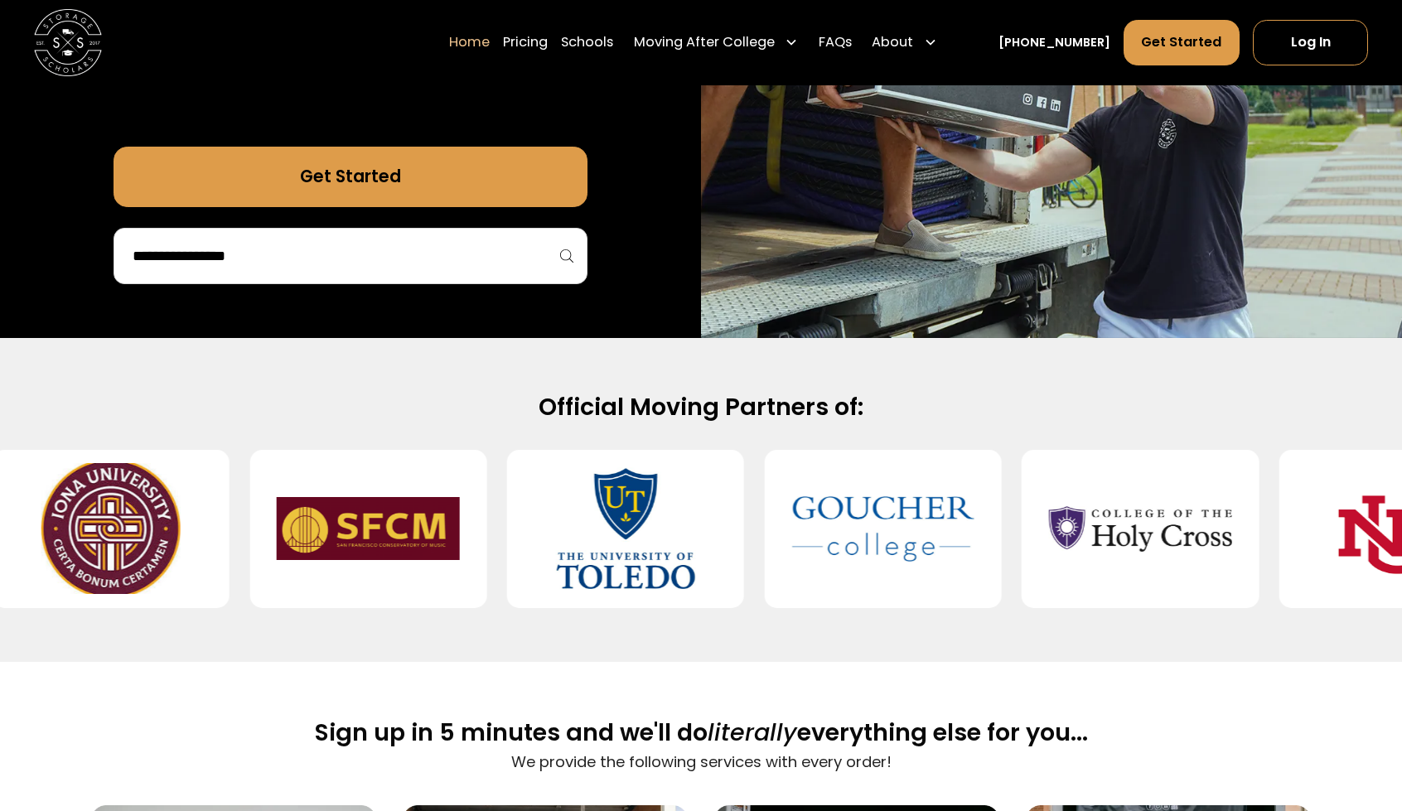
scroll to position [414, 0]
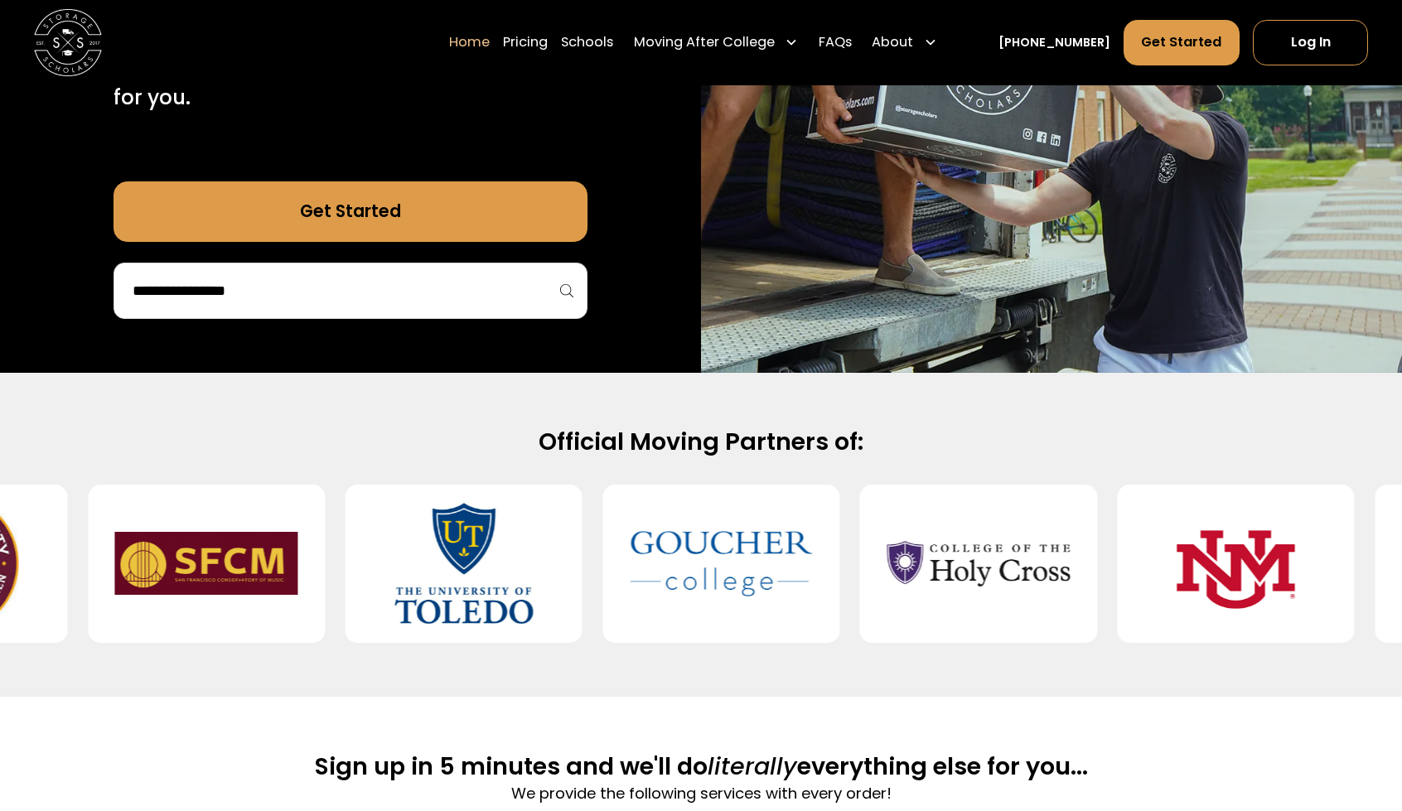
click at [502, 297] on input "search" at bounding box center [350, 291] width 439 height 28
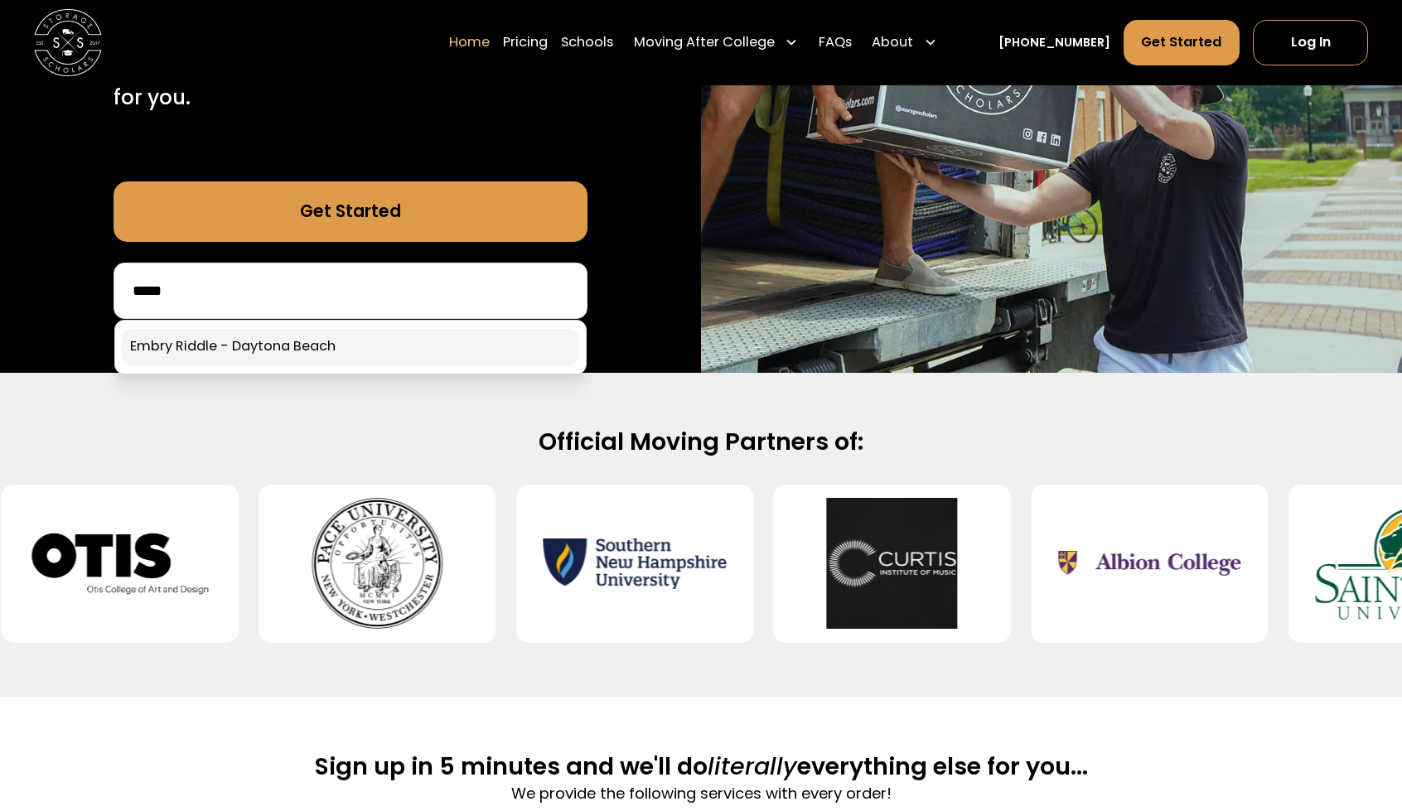
type input "*****"
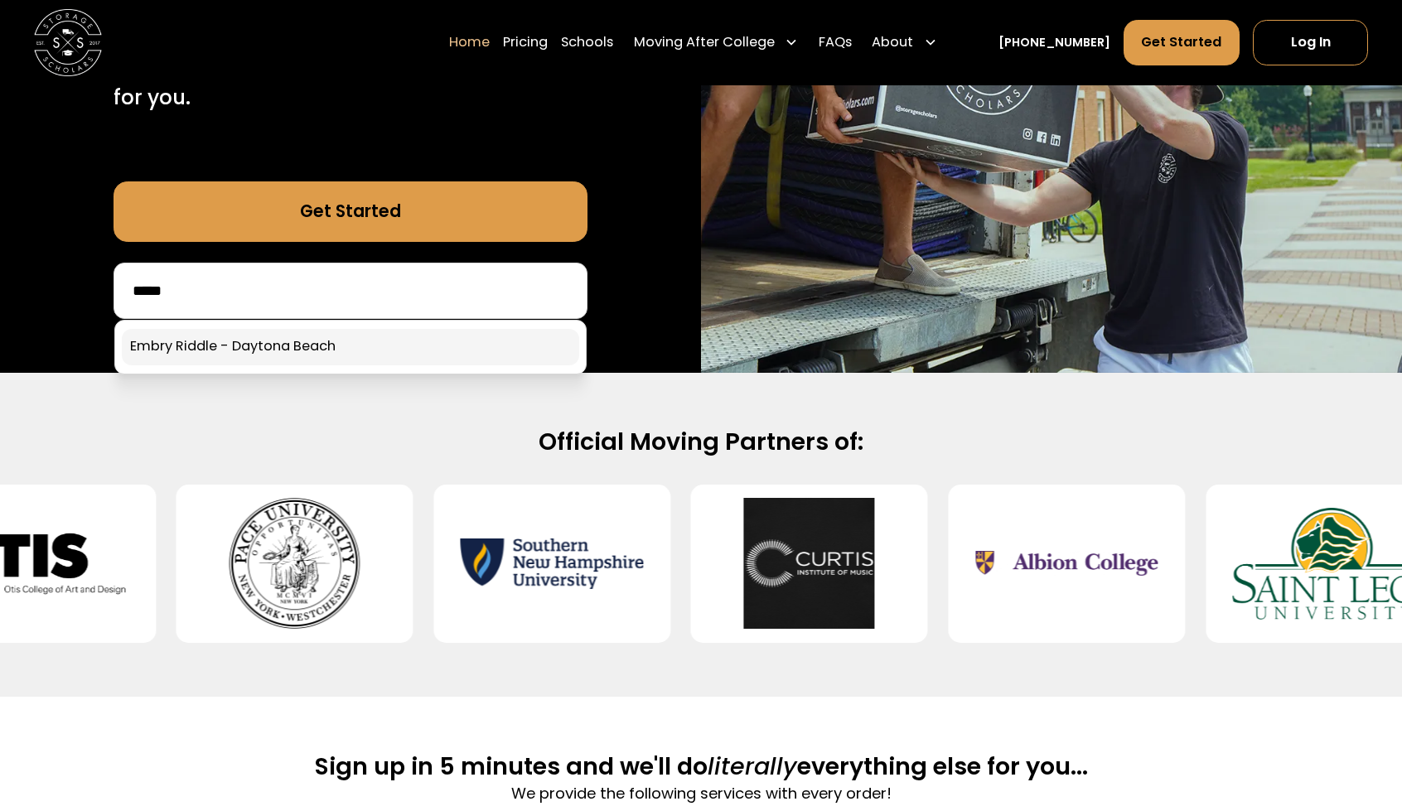
click at [238, 345] on link at bounding box center [350, 347] width 457 height 36
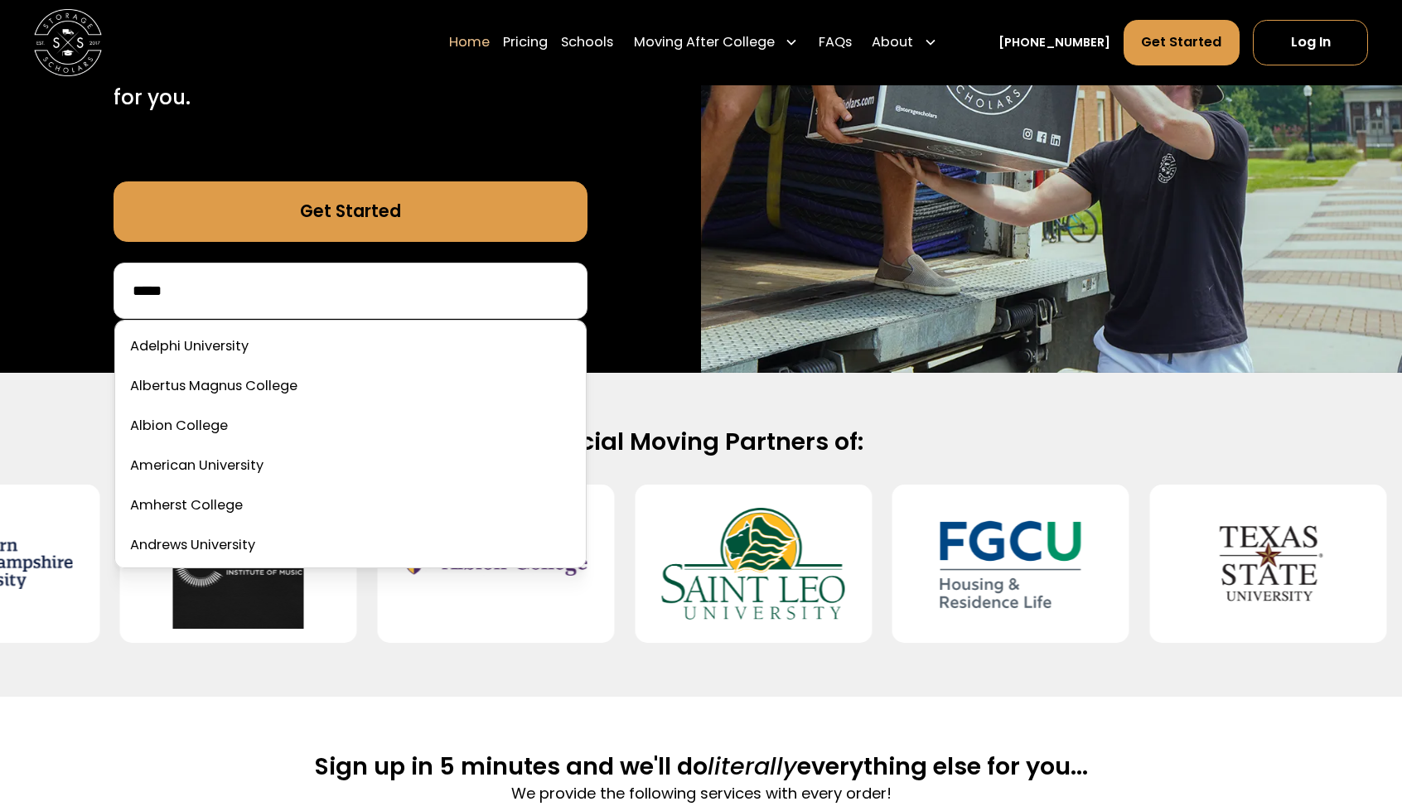
click at [315, 286] on input "*****" at bounding box center [350, 291] width 439 height 28
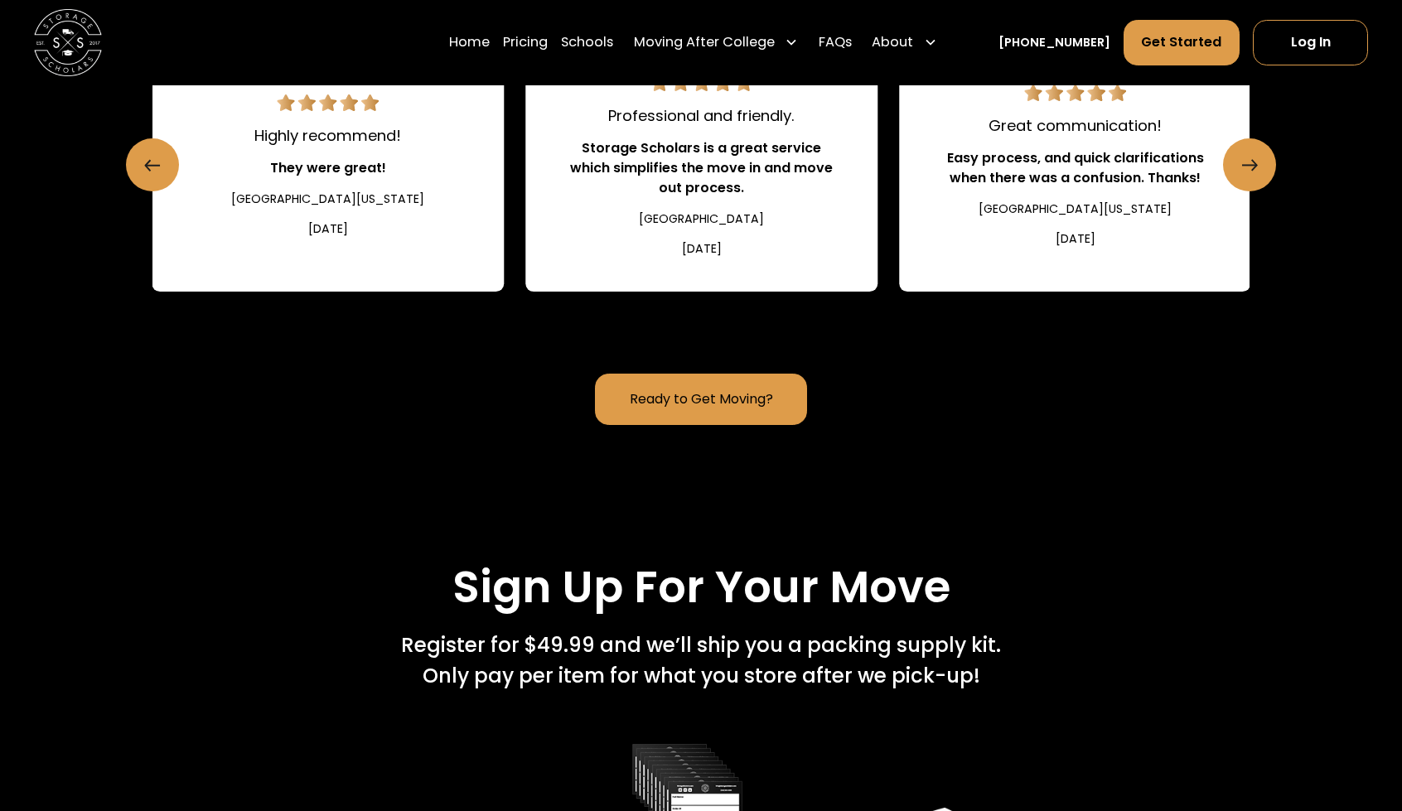
scroll to position [2071, 0]
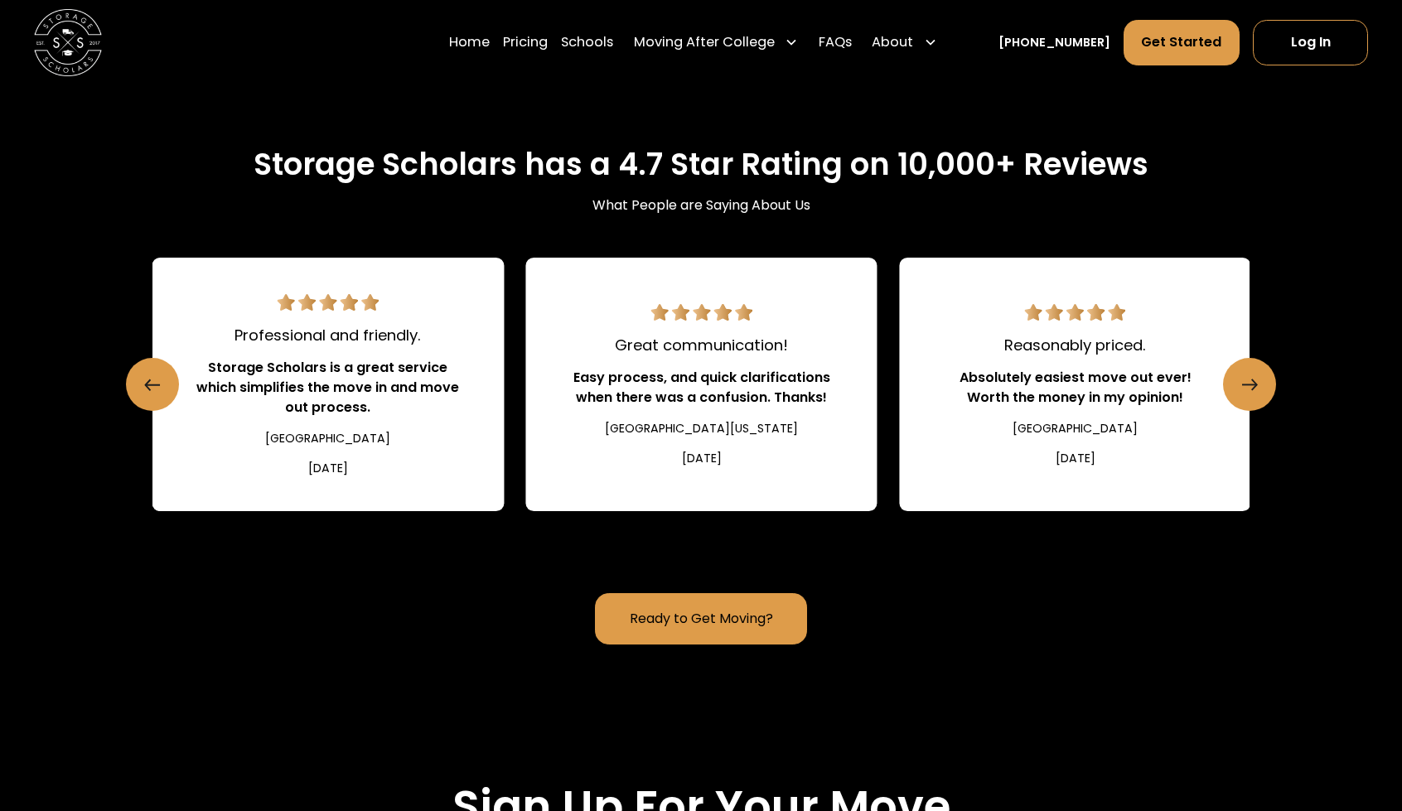
click at [702, 645] on link "Ready to Get Moving?" at bounding box center [701, 619] width 213 height 52
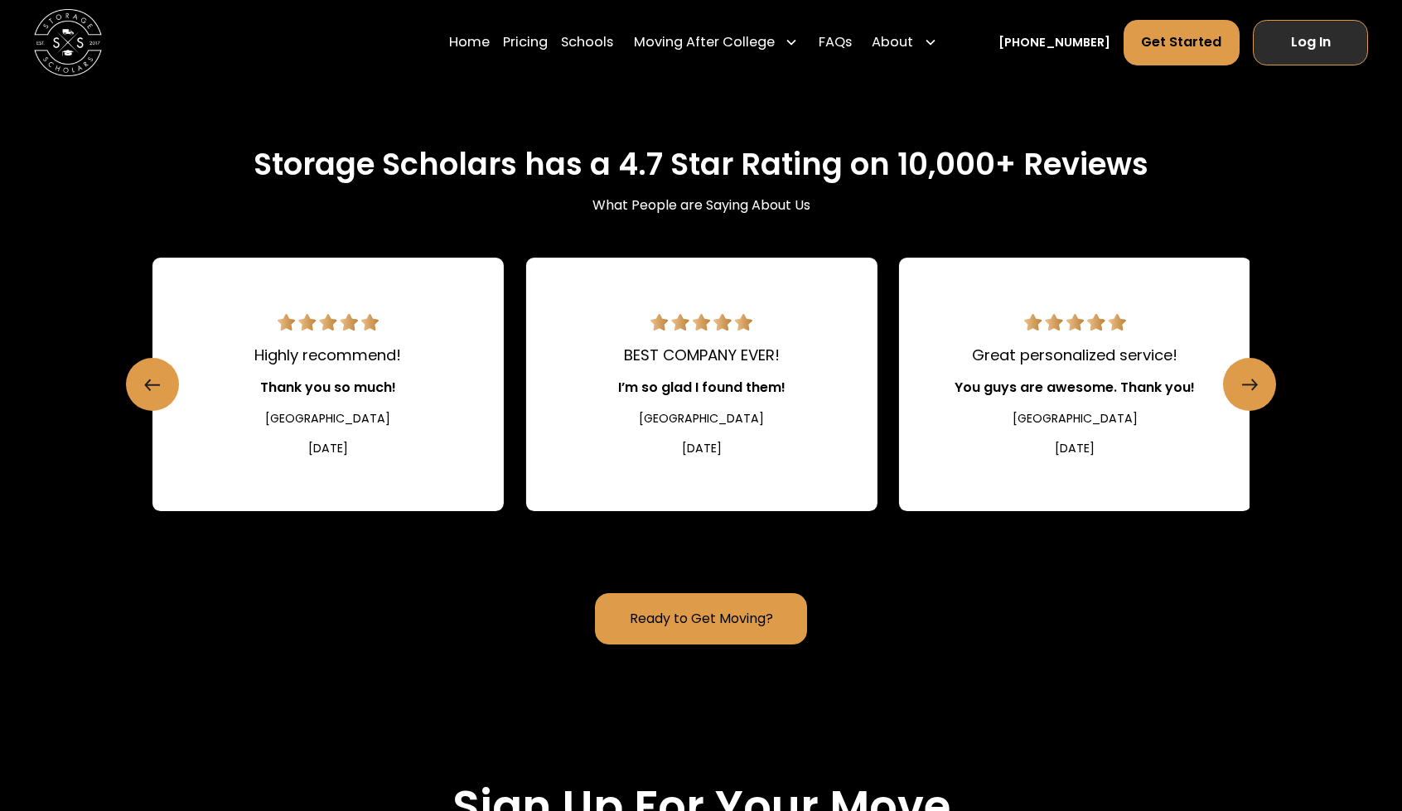
click at [1308, 34] on link "Log In" at bounding box center [1310, 43] width 115 height 46
